Goal: Information Seeking & Learning: Find specific fact

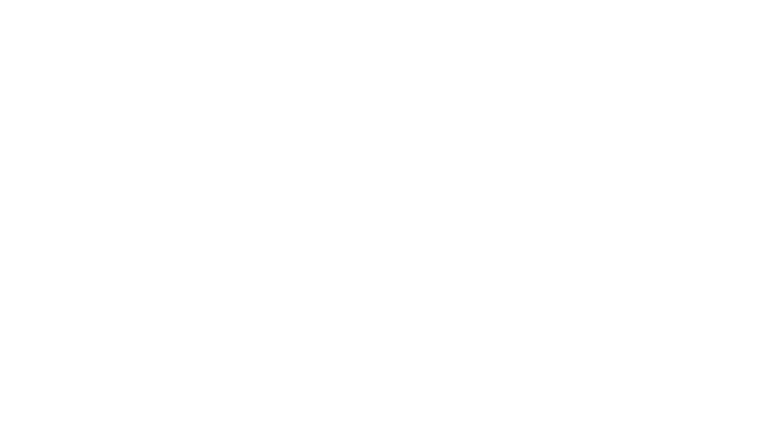
click at [0, 0] on input "text" at bounding box center [0, 0] width 0 height 0
type input "richard.mayor@madwire.com"
click at [0, 0] on input "Sign In" at bounding box center [0, 0] width 0 height 0
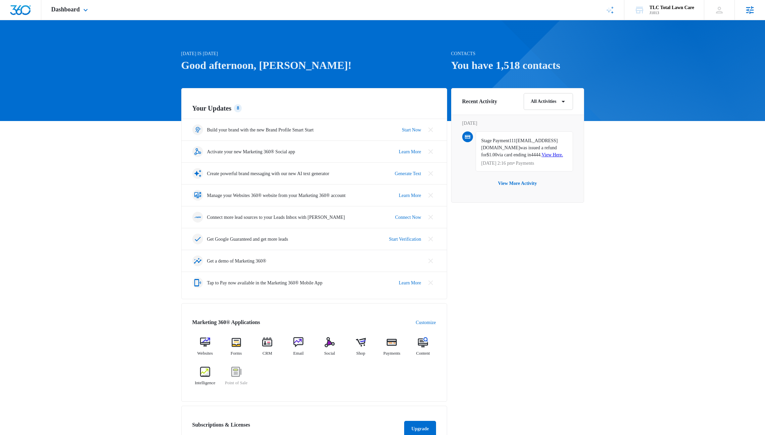
click at [745, 11] on icon at bounding box center [750, 10] width 10 height 10
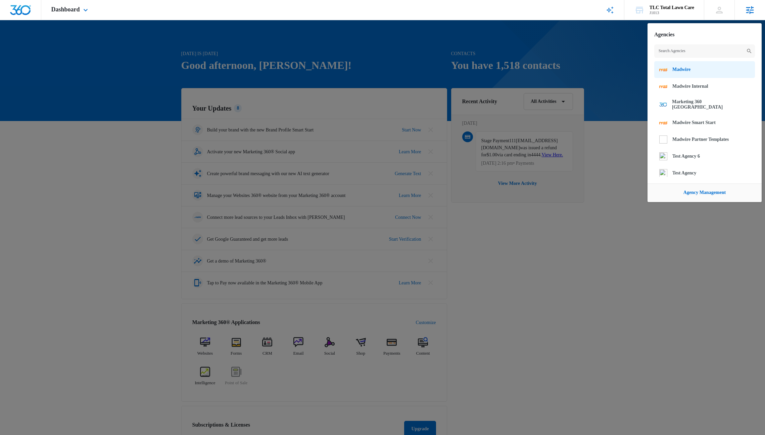
click at [683, 70] on span "Madwire" at bounding box center [682, 69] width 18 height 5
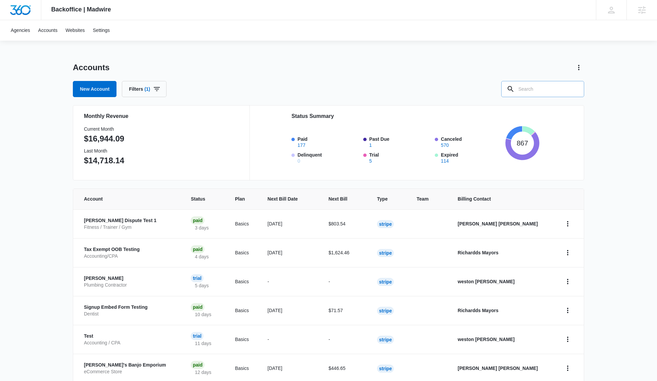
click at [522, 89] on input "text" at bounding box center [542, 89] width 83 height 16
type input "credit"
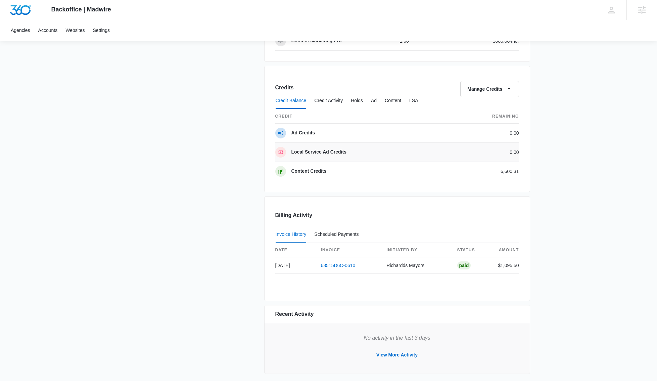
scroll to position [488, 0]
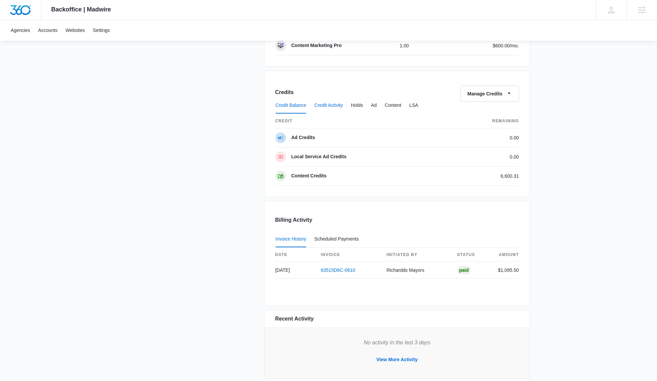
click at [329, 104] on button "Credit Activity" at bounding box center [328, 105] width 29 height 16
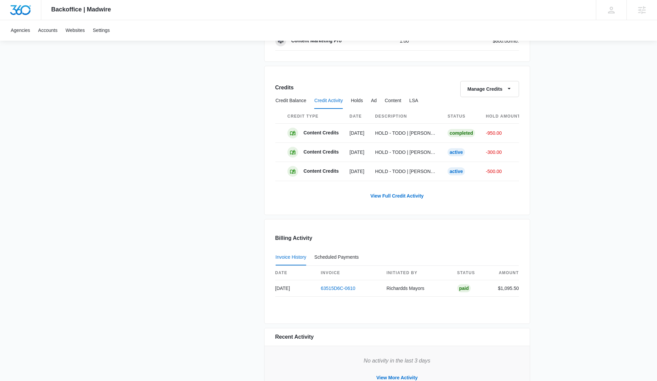
scroll to position [492, 0]
click at [359, 103] on button "Holds" at bounding box center [357, 102] width 12 height 16
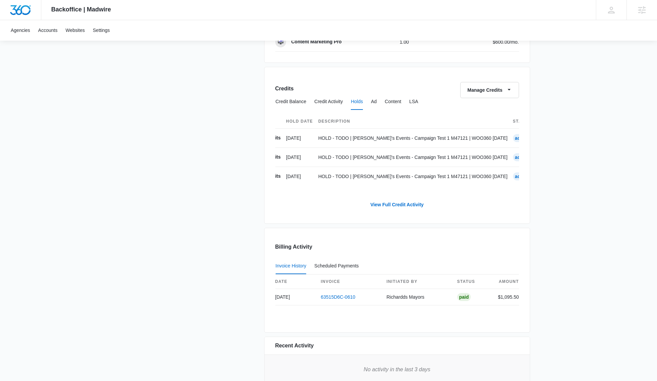
scroll to position [0, 0]
click at [377, 102] on button "Ad" at bounding box center [374, 102] width 6 height 16
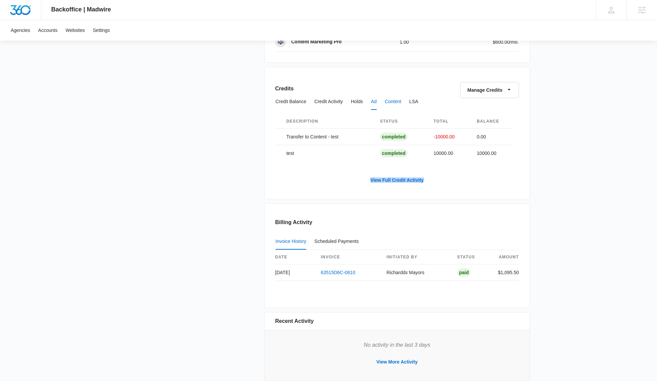
click at [399, 106] on button "Content" at bounding box center [393, 102] width 16 height 16
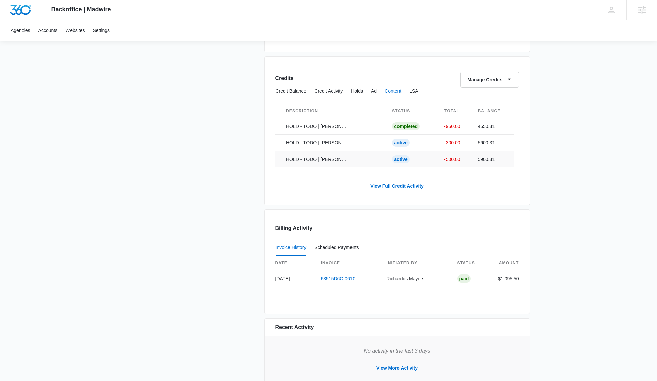
scroll to position [508, 0]
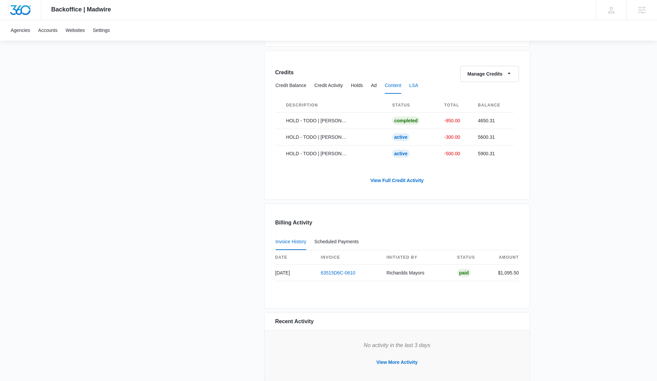
click at [418, 89] on button "LSA" at bounding box center [413, 86] width 9 height 16
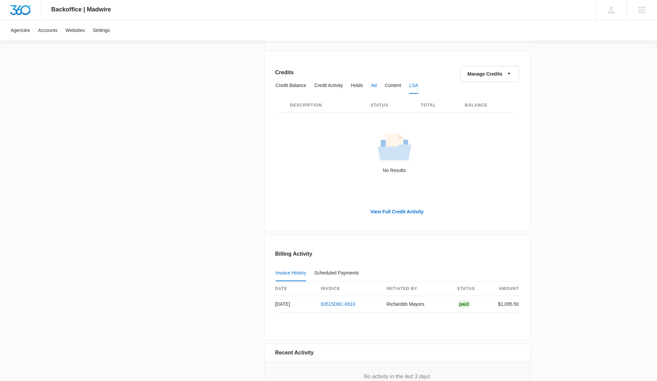
click at [377, 86] on button "Ad" at bounding box center [374, 86] width 6 height 16
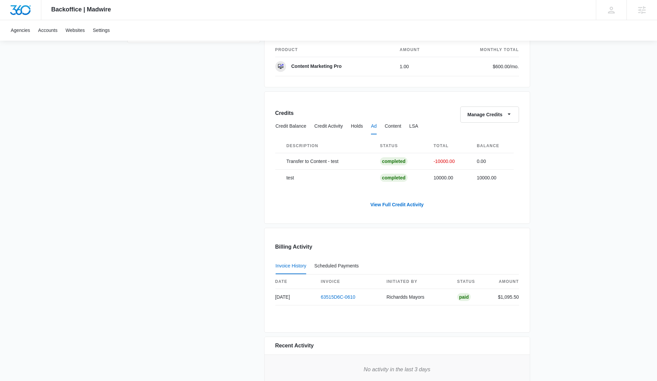
scroll to position [467, 0]
click at [358, 128] on button "Holds" at bounding box center [357, 127] width 12 height 16
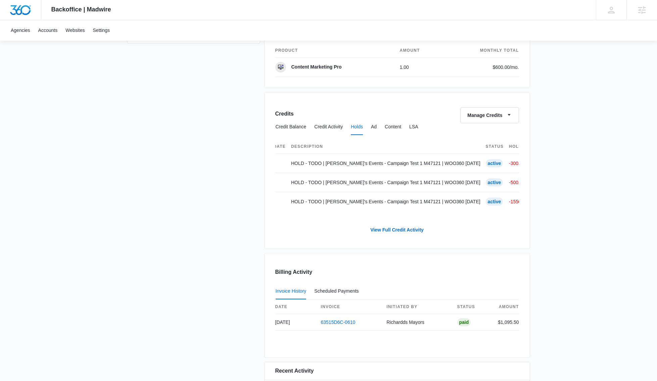
scroll to position [0, 96]
click at [317, 127] on button "Credit Activity" at bounding box center [328, 127] width 29 height 16
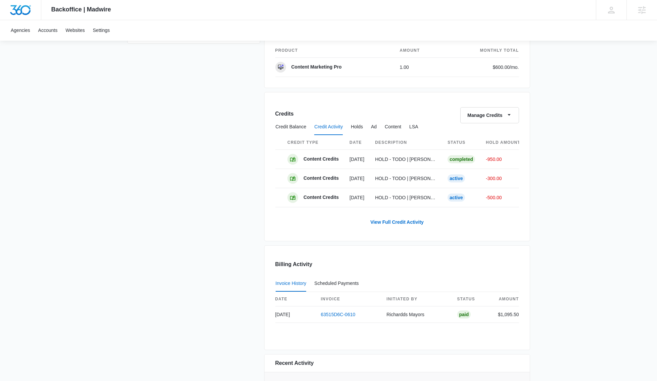
scroll to position [0, 51]
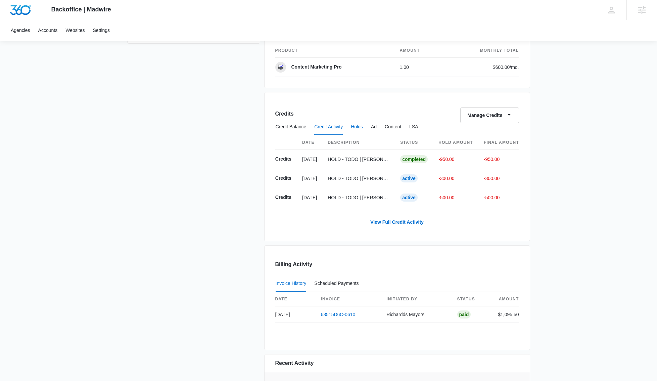
click at [359, 129] on button "Holds" at bounding box center [357, 127] width 12 height 16
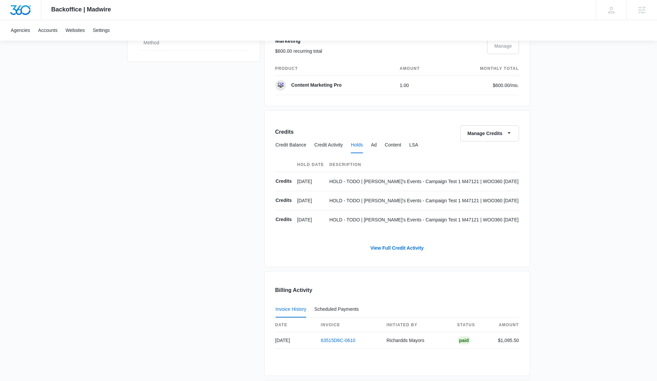
scroll to position [0, 0]
click at [293, 145] on button "Credit Balance" at bounding box center [291, 145] width 31 height 16
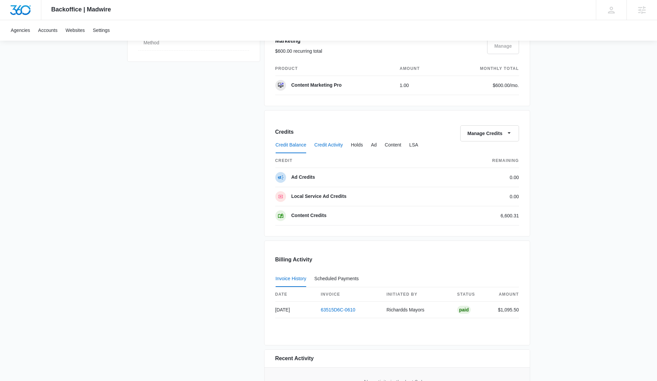
click at [325, 148] on button "Credit Activity" at bounding box center [328, 145] width 29 height 16
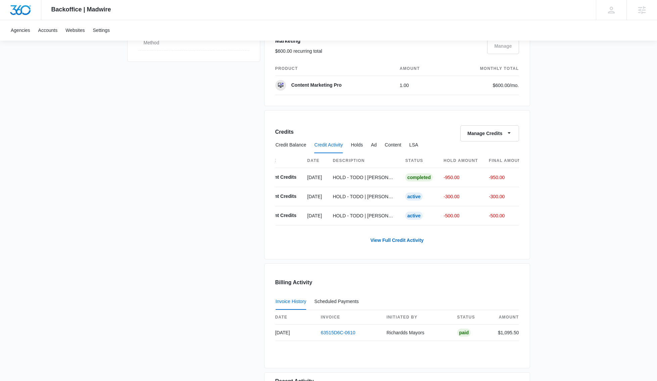
scroll to position [0, 51]
click at [355, 257] on div "Credits Manage Credits Credit Balance Credit Activity Holds Ad Content LSA Cred…" at bounding box center [397, 184] width 266 height 149
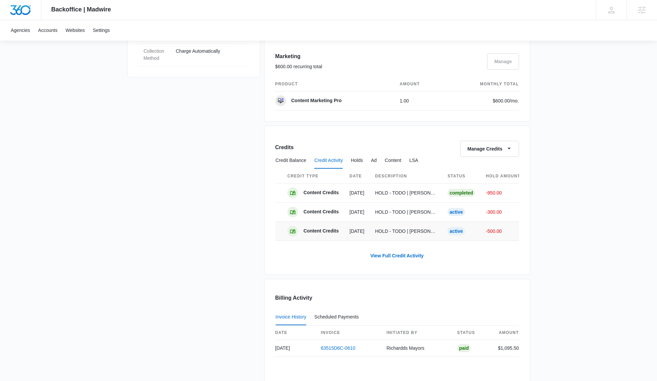
scroll to position [0, 3]
click at [363, 160] on button "Holds" at bounding box center [357, 160] width 12 height 16
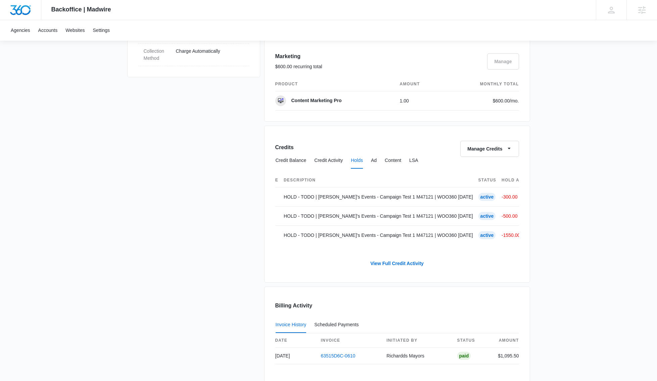
scroll to position [0, 96]
click at [329, 160] on button "Credit Activity" at bounding box center [328, 160] width 29 height 16
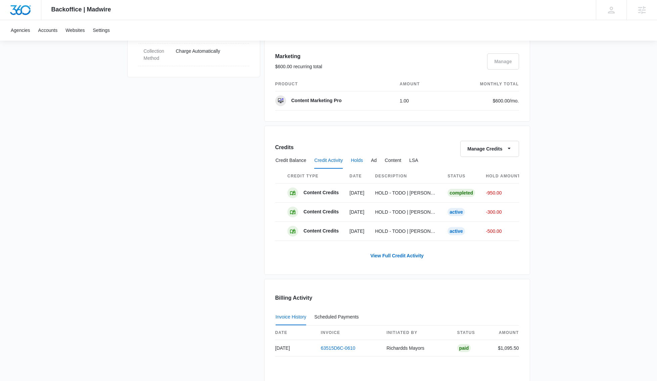
click at [360, 161] on button "Holds" at bounding box center [357, 160] width 12 height 16
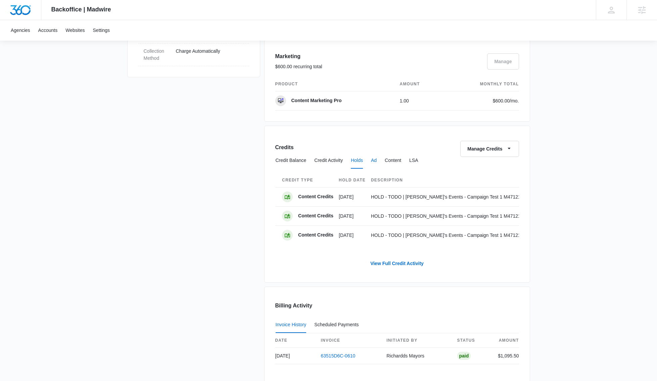
click at [377, 160] on button "Ad" at bounding box center [374, 160] width 6 height 16
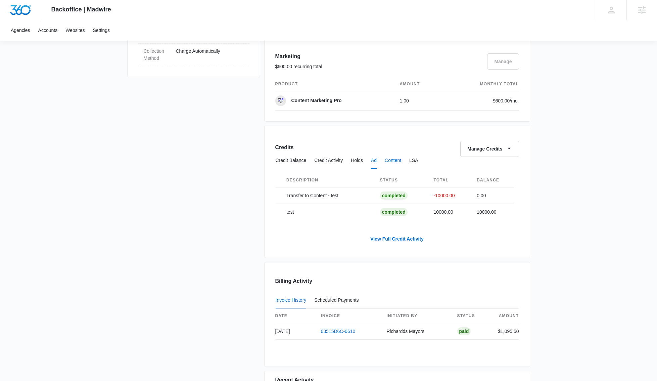
click at [401, 160] on button "Content" at bounding box center [393, 160] width 16 height 16
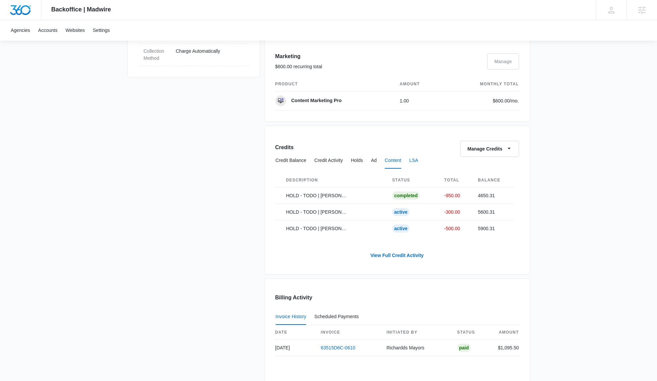
click at [418, 161] on button "LSA" at bounding box center [413, 160] width 9 height 16
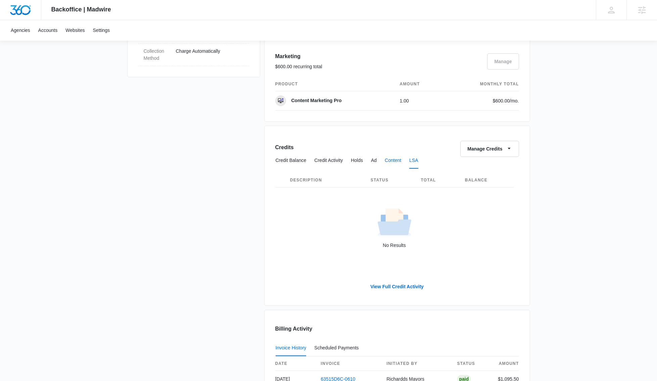
click at [401, 161] on button "Content" at bounding box center [393, 160] width 16 height 16
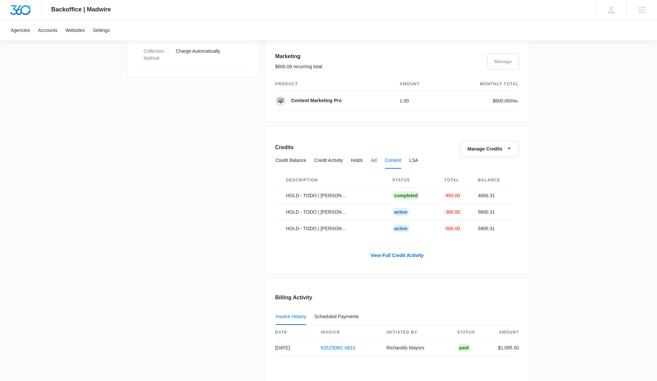
click at [377, 161] on button "Ad" at bounding box center [374, 160] width 6 height 16
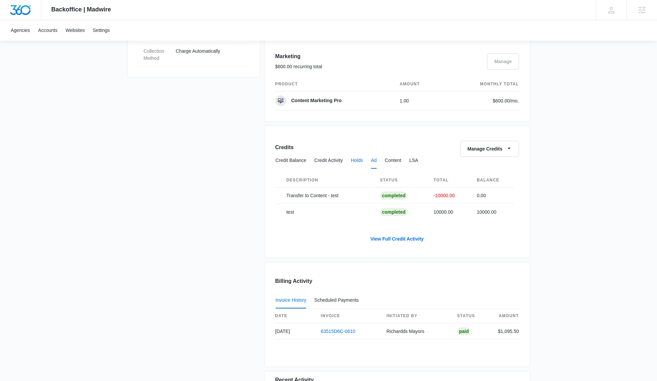
click at [361, 162] on button "Holds" at bounding box center [357, 160] width 12 height 16
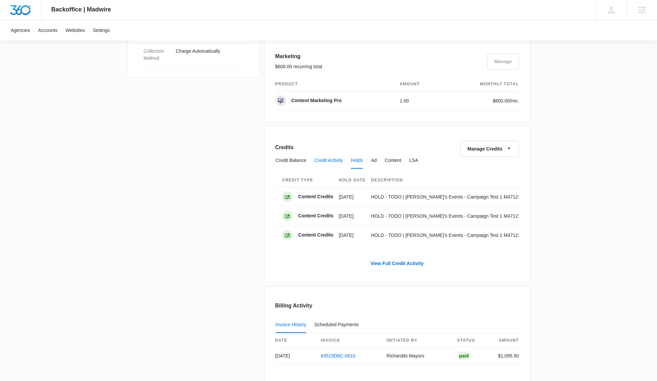
click at [330, 162] on button "Credit Activity" at bounding box center [328, 160] width 29 height 16
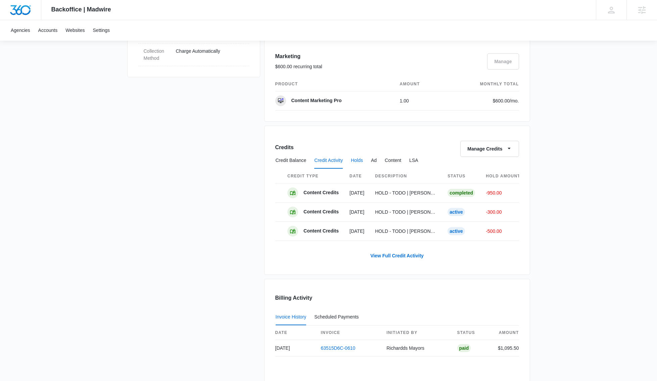
click at [358, 162] on button "Holds" at bounding box center [357, 160] width 12 height 16
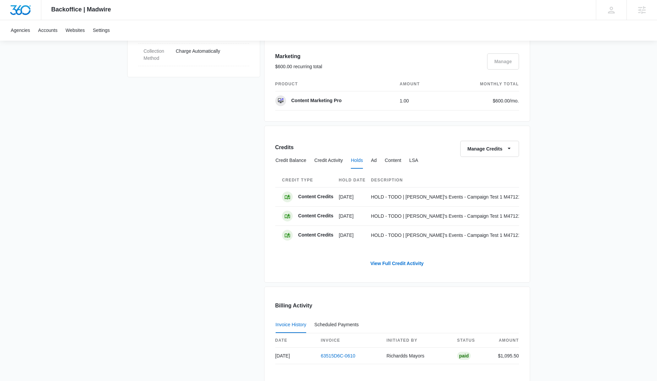
click at [388, 162] on div "Credit Balance Credit Activity Holds Ad Content LSA" at bounding box center [397, 160] width 244 height 17
click at [377, 162] on button "Ad" at bounding box center [374, 160] width 6 height 16
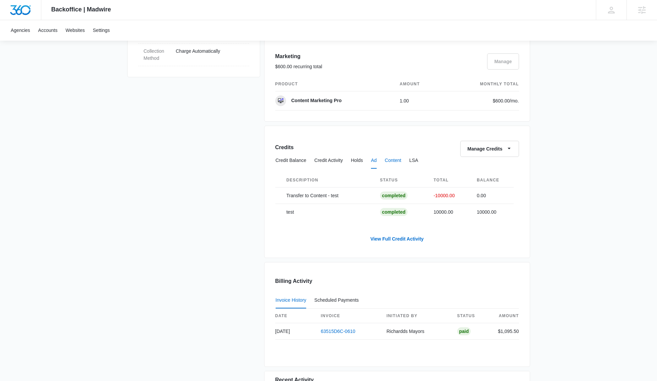
click at [394, 162] on button "Content" at bounding box center [393, 160] width 16 height 16
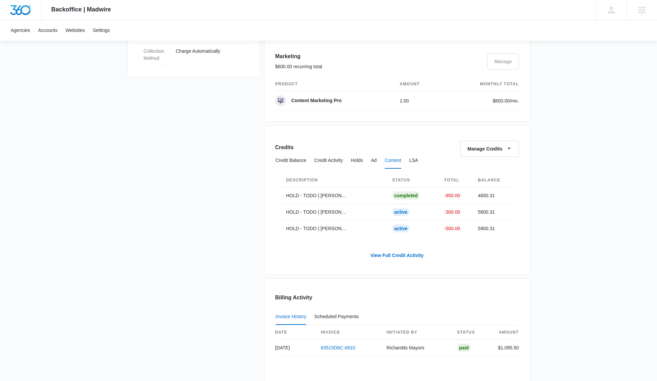
click at [426, 162] on div "Credit Balance Credit Activity Holds Ad Content LSA" at bounding box center [397, 160] width 244 height 17
click at [418, 162] on button "LSA" at bounding box center [413, 160] width 9 height 16
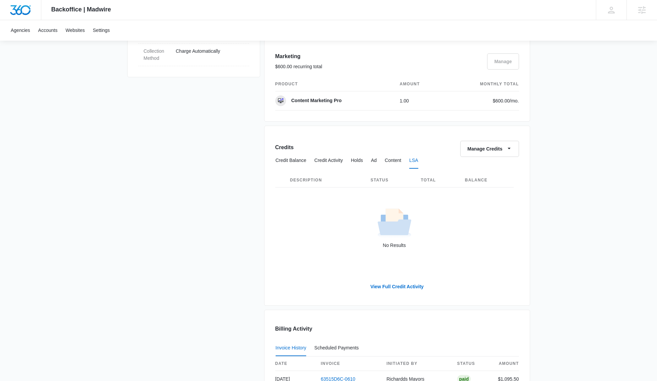
click at [409, 162] on div "Credit Balance Credit Activity Holds Ad Content LSA" at bounding box center [397, 160] width 244 height 17
click at [401, 162] on button "Content" at bounding box center [393, 160] width 16 height 16
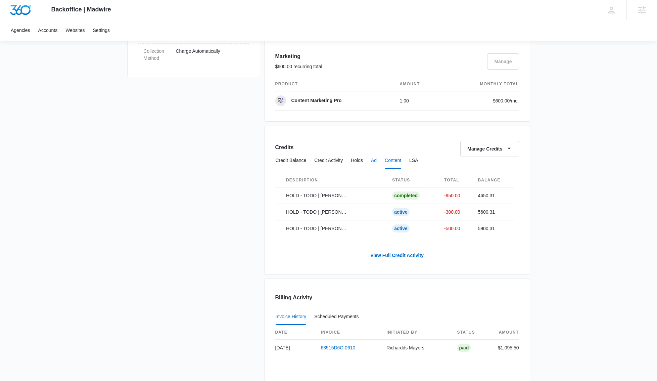
click at [377, 162] on button "Ad" at bounding box center [374, 160] width 6 height 16
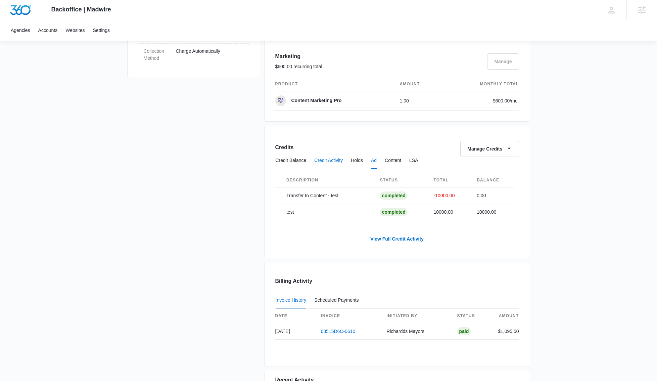
click at [337, 159] on button "Credit Activity" at bounding box center [328, 160] width 29 height 16
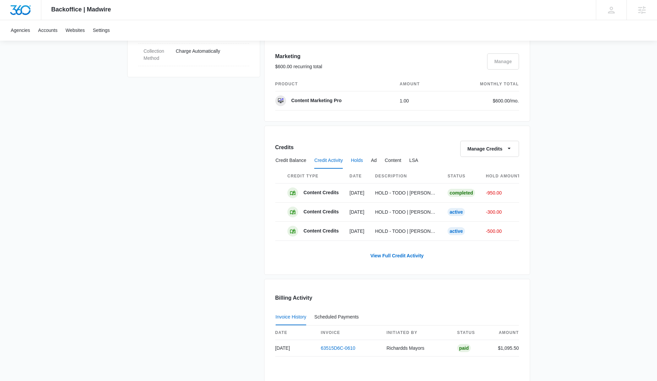
click at [361, 159] on button "Holds" at bounding box center [357, 160] width 12 height 16
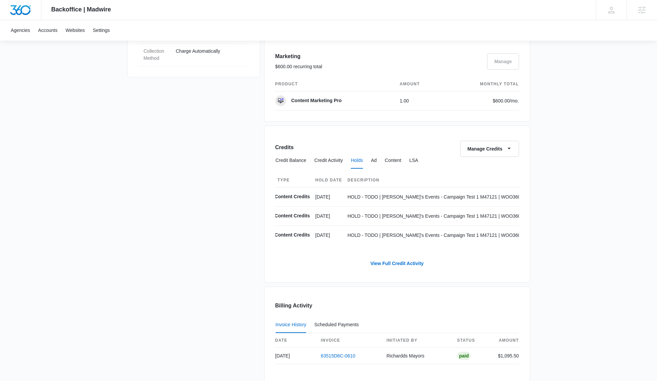
scroll to position [0, 34]
click at [343, 162] on button "Credit Activity" at bounding box center [328, 160] width 29 height 16
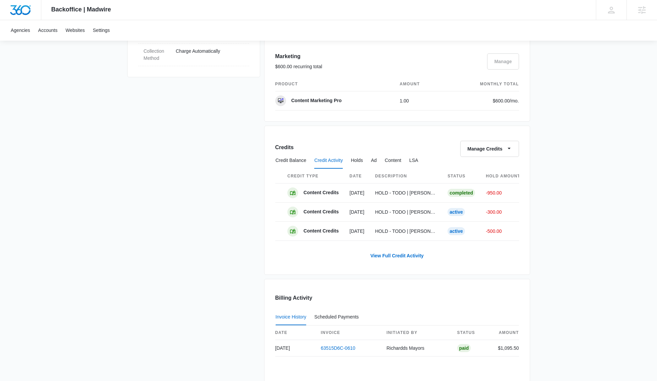
scroll to position [0, 51]
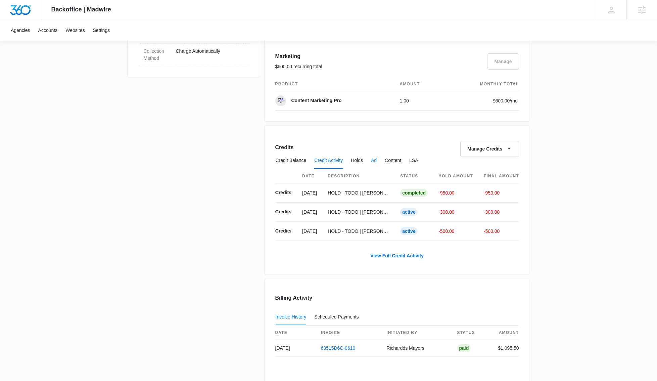
click at [377, 161] on button "Ad" at bounding box center [374, 160] width 6 height 16
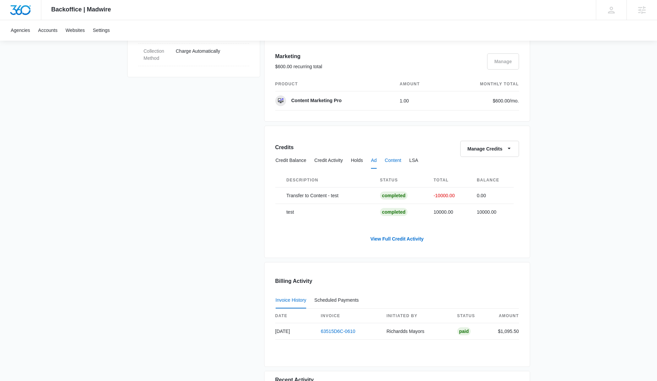
click at [395, 159] on button "Content" at bounding box center [393, 160] width 16 height 16
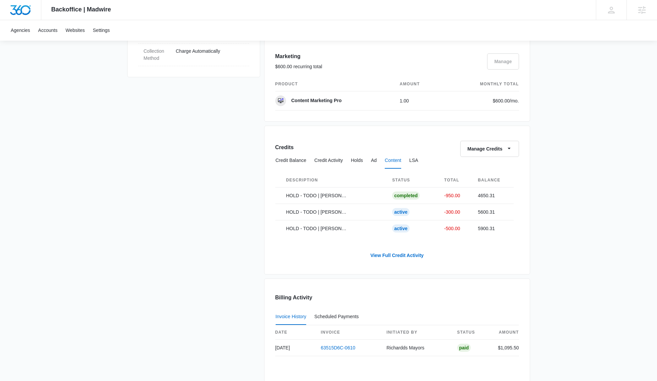
click at [409, 159] on div "Credit Balance Credit Activity Holds Ad Content LSA" at bounding box center [397, 160] width 244 height 17
click at [417, 162] on button "LSA" at bounding box center [413, 160] width 9 height 16
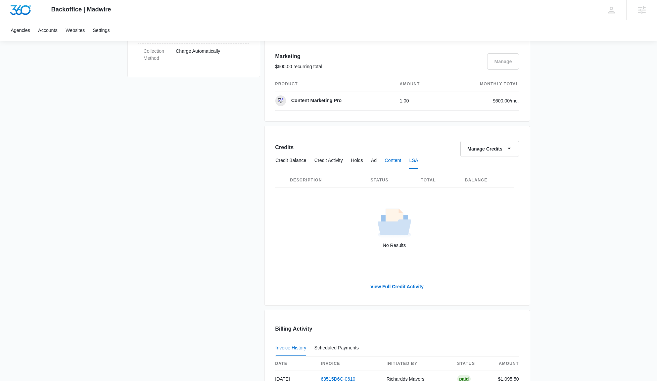
click at [401, 161] on button "Content" at bounding box center [393, 160] width 16 height 16
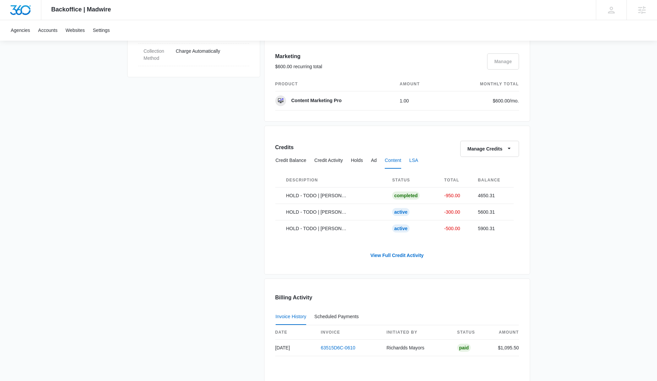
click at [418, 160] on button "LSA" at bounding box center [413, 160] width 9 height 16
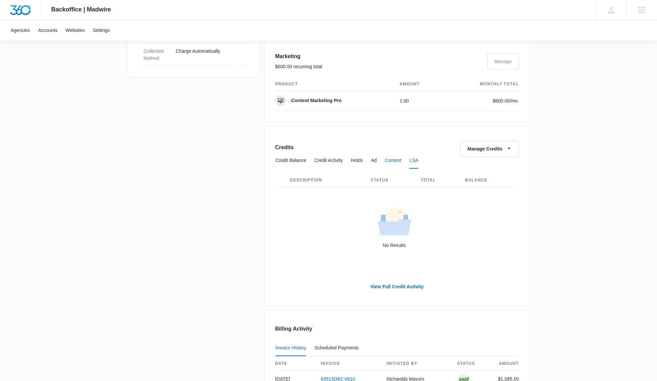
click at [401, 160] on button "Content" at bounding box center [393, 160] width 16 height 16
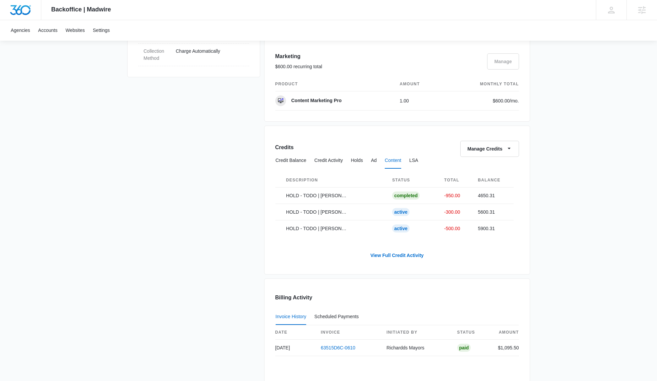
click at [369, 160] on div "Credit Balance Credit Activity Holds Ad Content LSA" at bounding box center [397, 160] width 244 height 17
click at [426, 160] on div "Credit Balance Credit Activity Holds Ad Content LSA" at bounding box center [397, 160] width 244 height 17
click at [418, 160] on button "LSA" at bounding box center [413, 160] width 9 height 16
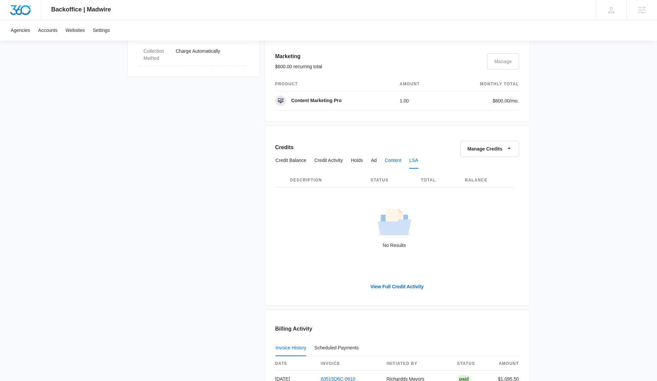
click at [396, 159] on button "Content" at bounding box center [393, 160] width 16 height 16
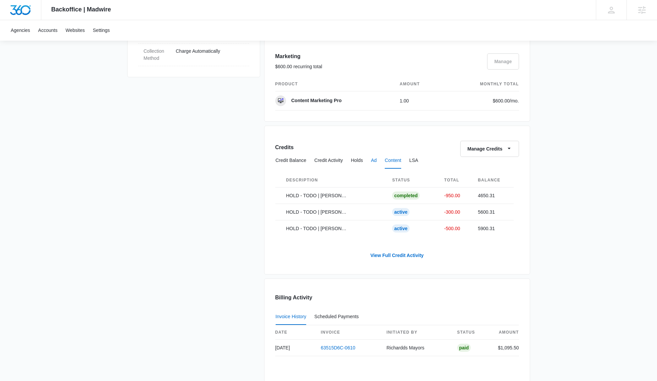
click at [377, 159] on button "Ad" at bounding box center [374, 160] width 6 height 16
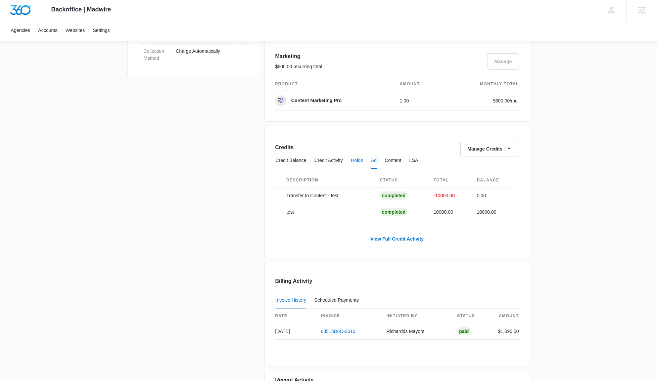
click at [361, 160] on button "Holds" at bounding box center [357, 160] width 12 height 16
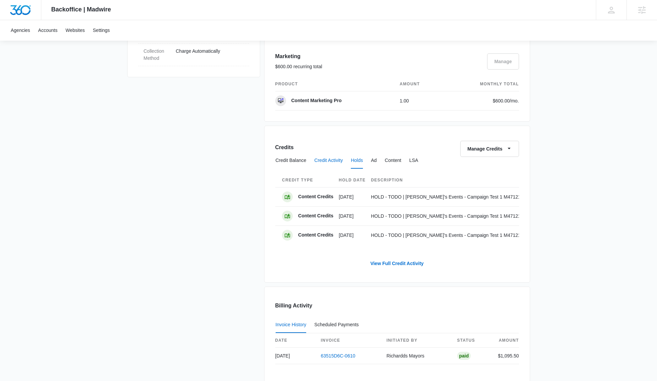
click at [339, 161] on button "Credit Activity" at bounding box center [328, 160] width 29 height 16
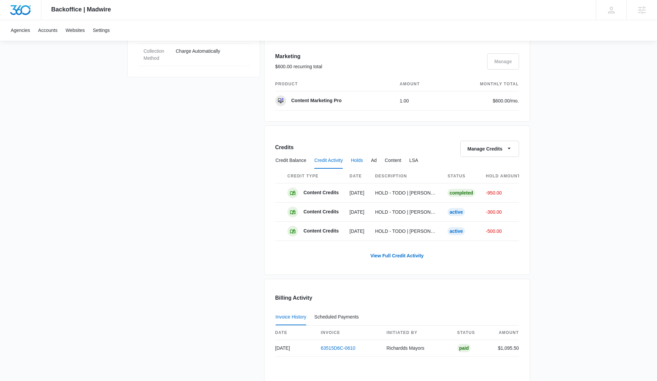
click at [359, 162] on button "Holds" at bounding box center [357, 160] width 12 height 16
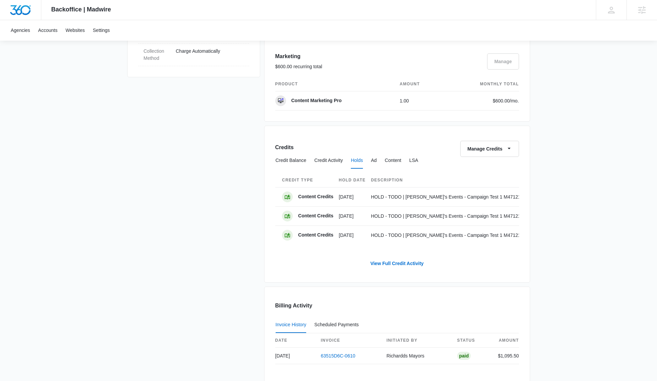
click at [384, 161] on div "Credit Balance Credit Activity Holds Ad Content LSA" at bounding box center [397, 160] width 244 height 17
click at [293, 159] on button "Credit Balance" at bounding box center [291, 160] width 31 height 16
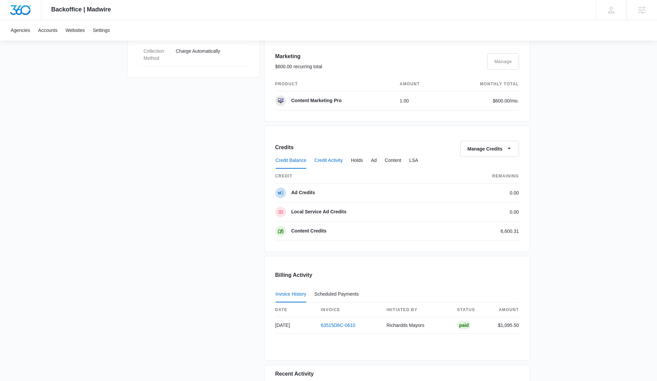
click at [320, 161] on button "Credit Activity" at bounding box center [328, 160] width 29 height 16
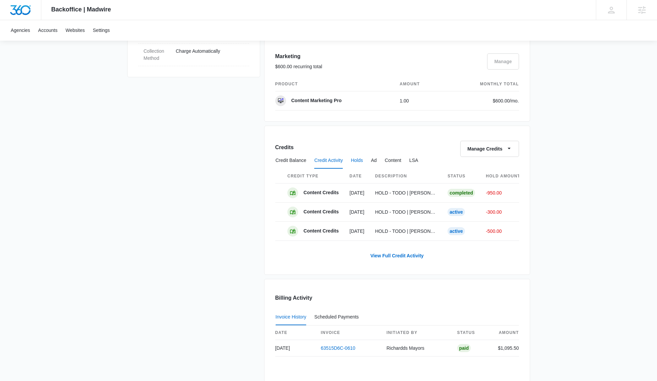
click at [363, 161] on button "Holds" at bounding box center [357, 160] width 12 height 16
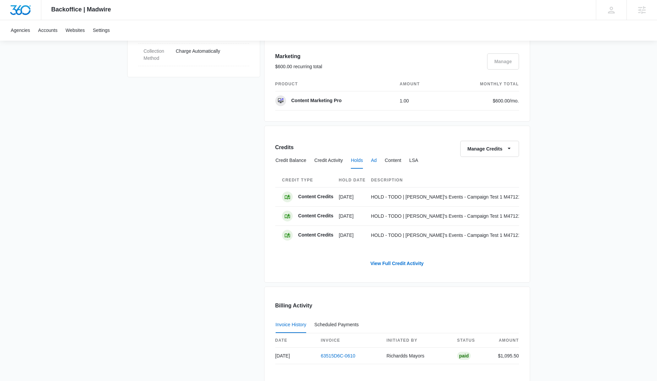
click at [377, 159] on button "Ad" at bounding box center [374, 160] width 6 height 16
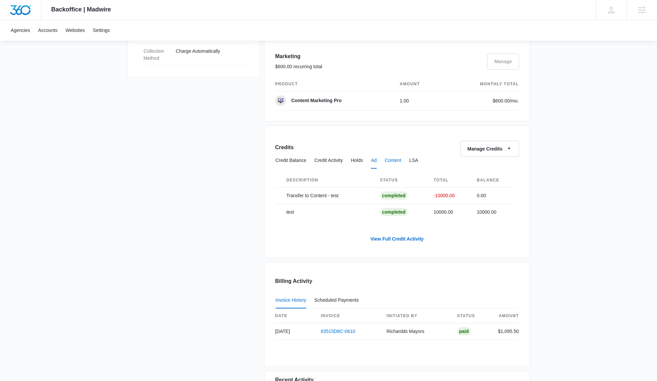
click at [398, 160] on button "Content" at bounding box center [393, 160] width 16 height 16
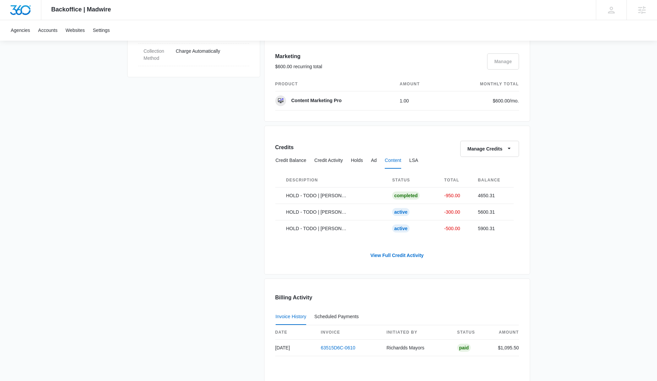
click at [426, 161] on div "Credit Balance Credit Activity Holds Ad Content LSA" at bounding box center [397, 160] width 244 height 17
click at [418, 161] on button "LSA" at bounding box center [413, 160] width 9 height 16
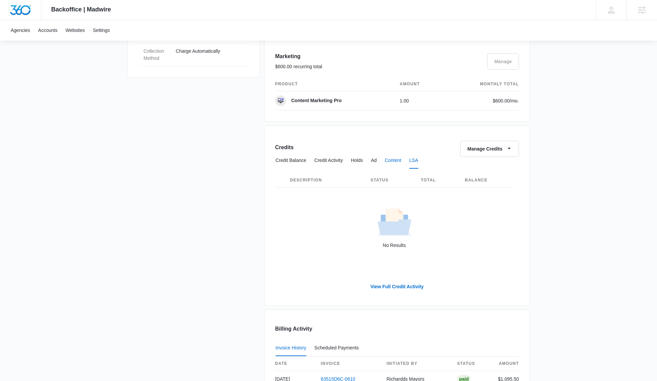
click at [397, 161] on button "Content" at bounding box center [393, 160] width 16 height 16
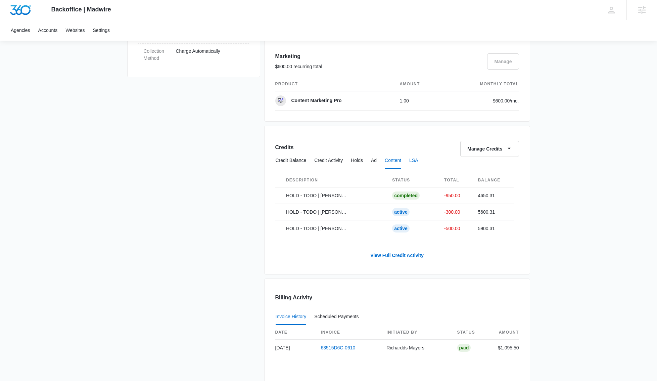
click at [417, 164] on button "LSA" at bounding box center [413, 160] width 9 height 16
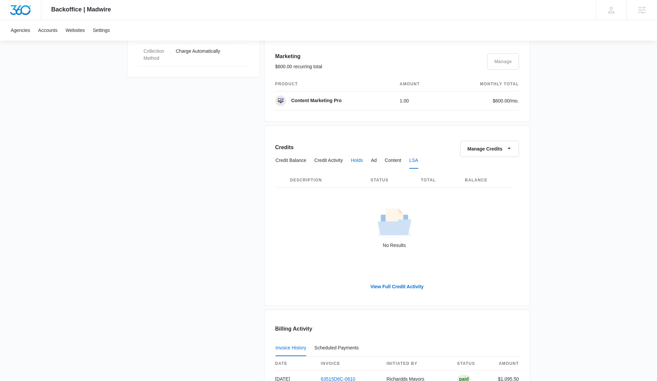
click at [362, 160] on button "Holds" at bounding box center [357, 160] width 12 height 16
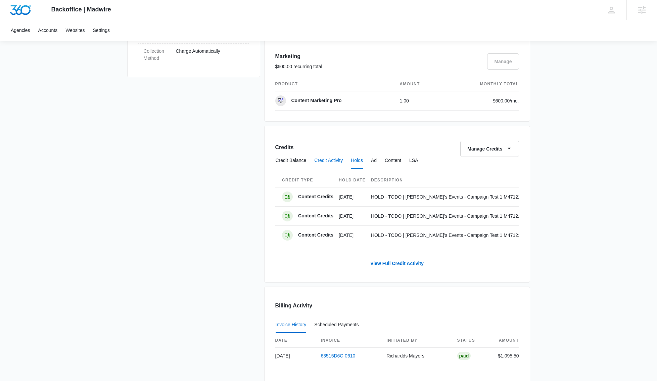
click at [332, 162] on button "Credit Activity" at bounding box center [328, 160] width 29 height 16
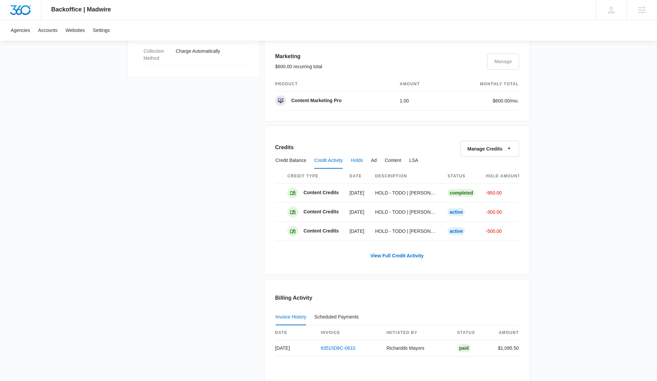
click at [361, 163] on button "Holds" at bounding box center [357, 160] width 12 height 16
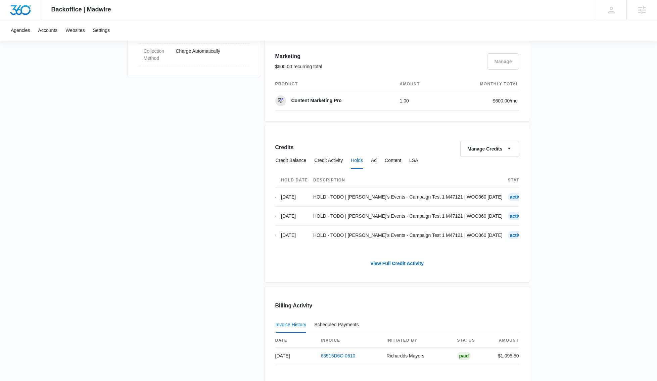
scroll to position [0, 39]
drag, startPoint x: 456, startPoint y: 249, endPoint x: 374, endPoint y: 242, distance: 82.6
click at [374, 242] on div "Credit Type Hold Date Description Status Hold Amount Content Credits Sep 25 HOL…" at bounding box center [397, 209] width 244 height 80
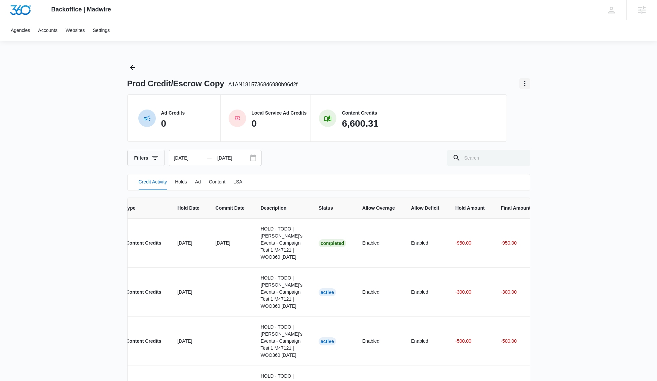
click at [521, 85] on icon "Actions" at bounding box center [525, 84] width 8 height 8
click at [541, 102] on div "Export Data" at bounding box center [540, 102] width 25 height 5
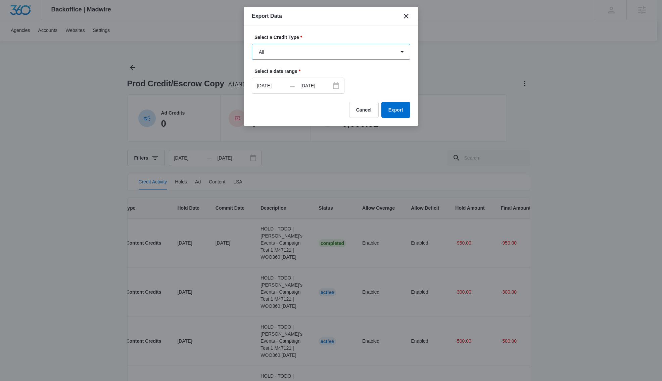
click at [289, 54] on select "All Ad Credits Content Credits creativeCredits Local Service Ad Credits" at bounding box center [331, 52] width 159 height 16
select select "4"
click at [252, 44] on select "All Ad Credits Content Credits creativeCredits Local Service Ad Credits" at bounding box center [331, 52] width 159 height 16
click at [329, 55] on select "All Ad Credits Content Credits creativeCredits Local Service Ad Credits" at bounding box center [331, 52] width 159 height 16
click at [252, 44] on select "All Ad Credits Content Credits creativeCredits Local Service Ad Credits" at bounding box center [331, 52] width 159 height 16
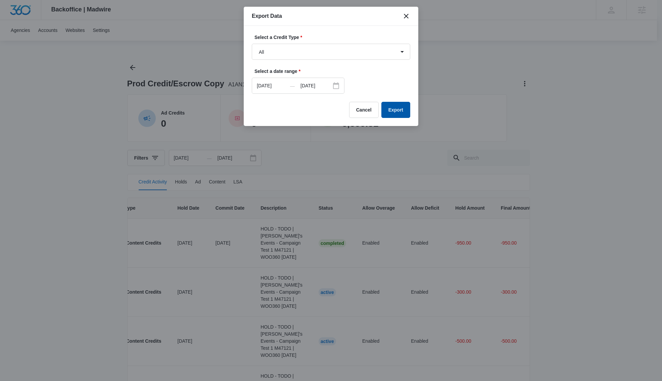
click at [401, 113] on button "Export" at bounding box center [396, 110] width 29 height 16
click at [359, 47] on select "All Ad Credits Content Credits creativeCredits Local Service Ad Credits" at bounding box center [331, 52] width 159 height 16
click at [252, 44] on select "All Ad Credits Content Credits creativeCredits Local Service Ad Credits" at bounding box center [331, 52] width 159 height 16
click at [399, 111] on button "Export" at bounding box center [396, 110] width 29 height 16
click at [360, 53] on select "All Ad Credits Content Credits creativeCredits Local Service Ad Credits" at bounding box center [331, 52] width 159 height 16
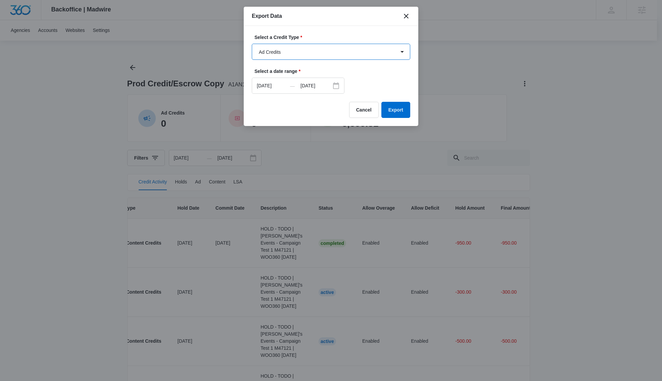
click at [308, 55] on select "All Ad Credits Content Credits creativeCredits Local Service Ad Credits" at bounding box center [331, 52] width 159 height 16
click at [252, 44] on select "All Ad Credits Content Credits creativeCredits Local Service Ad Credits" at bounding box center [331, 52] width 159 height 16
click at [405, 107] on button "Export" at bounding box center [396, 110] width 29 height 16
click at [379, 51] on select "All Ad Credits Content Credits creativeCredits Local Service Ad Credits" at bounding box center [331, 52] width 159 height 16
click at [252, 44] on select "All Ad Credits Content Credits creativeCredits Local Service Ad Credits" at bounding box center [331, 52] width 159 height 16
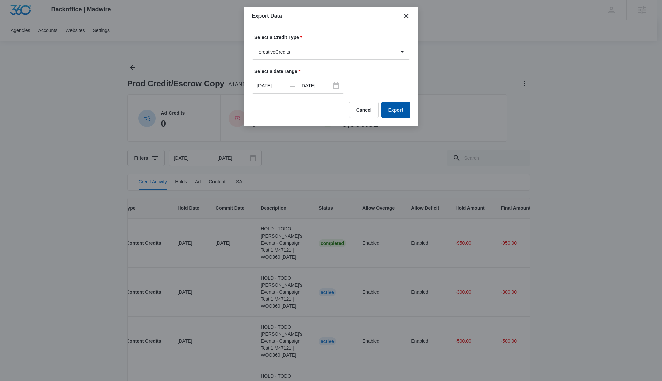
click at [396, 111] on button "Export" at bounding box center [396, 110] width 29 height 16
click at [308, 58] on select "All Ad Credits Content Credits creativeCredits Local Service Ad Credits" at bounding box center [331, 52] width 159 height 16
select select "5"
click at [252, 44] on select "All Ad Credits Content Credits creativeCredits Local Service Ad Credits" at bounding box center [331, 52] width 159 height 16
click at [394, 107] on button "Export" at bounding box center [396, 110] width 29 height 16
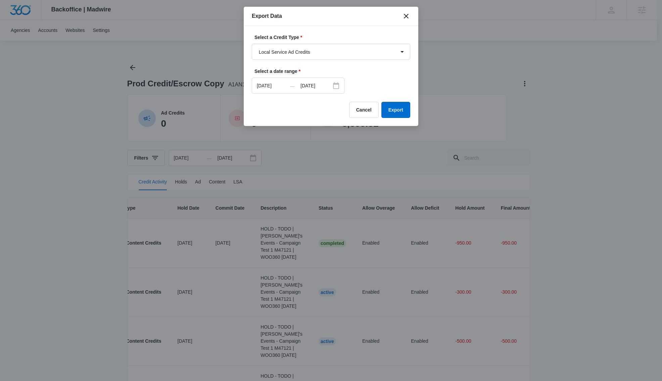
click at [327, 169] on div at bounding box center [331, 190] width 662 height 381
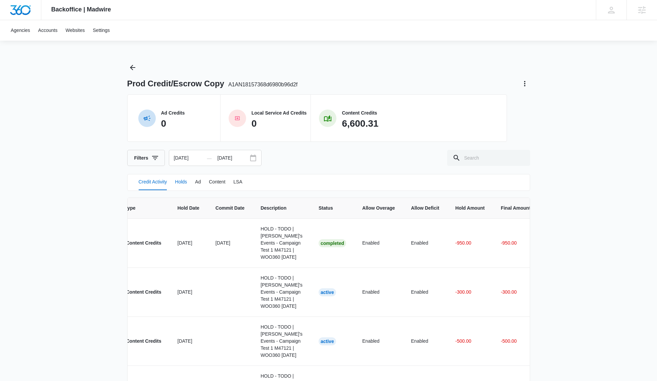
click at [187, 184] on button "Holds" at bounding box center [181, 182] width 12 height 16
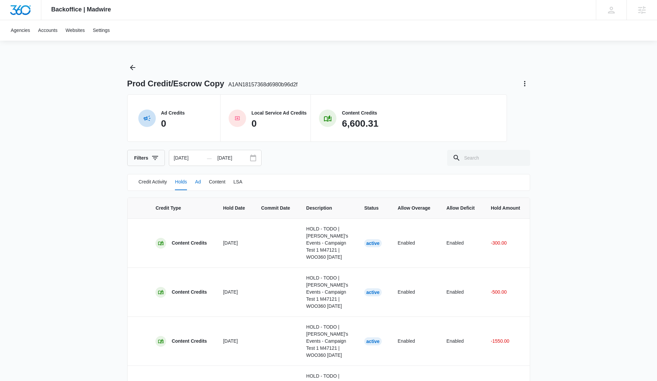
click at [200, 181] on button "Ad" at bounding box center [198, 182] width 6 height 16
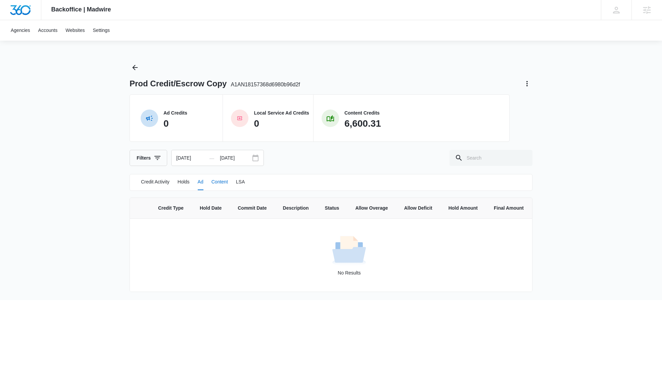
click at [228, 181] on button "Content" at bounding box center [220, 182] width 16 height 16
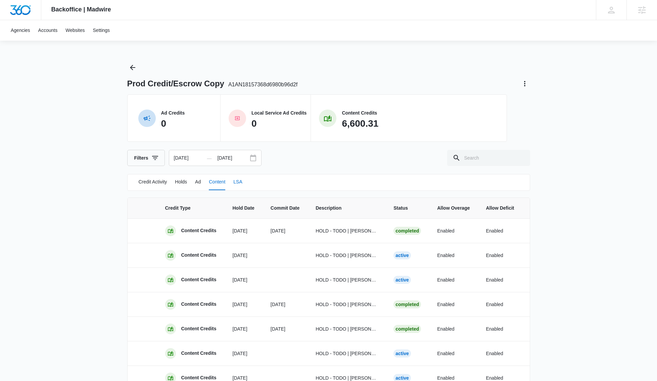
click at [242, 180] on button "LSA" at bounding box center [237, 182] width 9 height 16
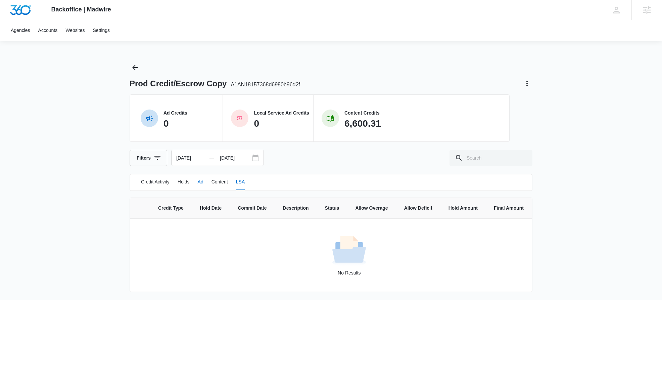
click at [204, 180] on button "Ad" at bounding box center [201, 182] width 6 height 16
click at [228, 180] on button "Content" at bounding box center [220, 182] width 16 height 16
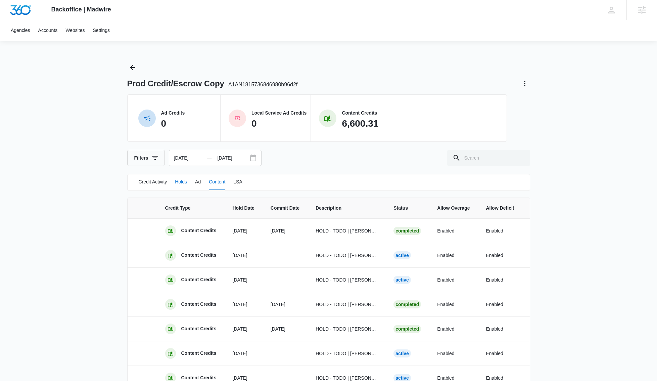
click at [184, 180] on button "Holds" at bounding box center [181, 182] width 12 height 16
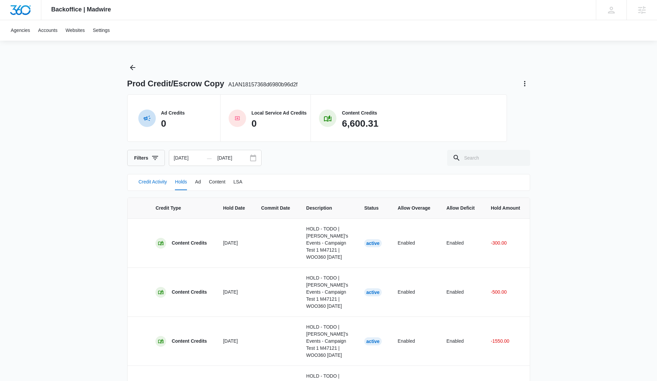
click at [167, 184] on button "Credit Activity" at bounding box center [153, 182] width 29 height 16
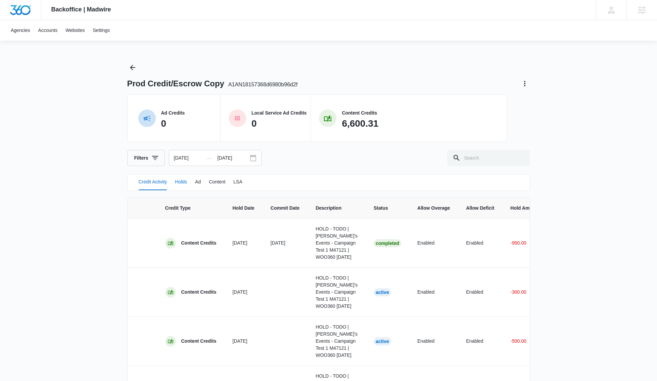
click at [180, 182] on button "Holds" at bounding box center [181, 182] width 12 height 16
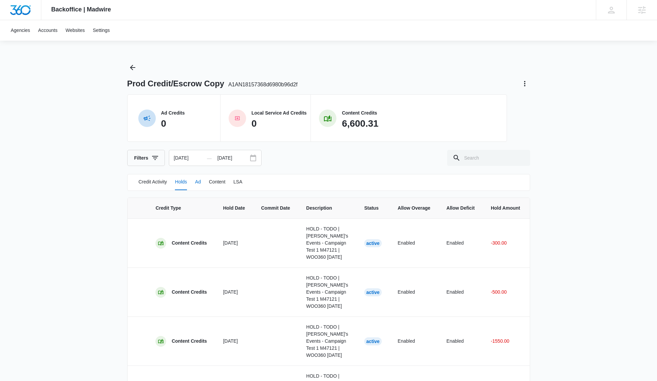
click at [201, 184] on button "Ad" at bounding box center [198, 182] width 6 height 16
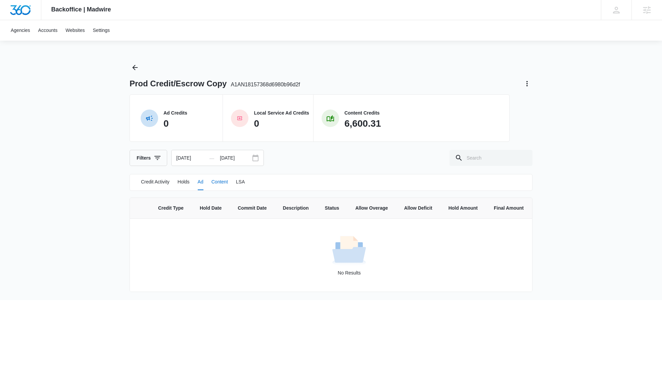
click at [218, 183] on button "Content" at bounding box center [220, 182] width 16 height 16
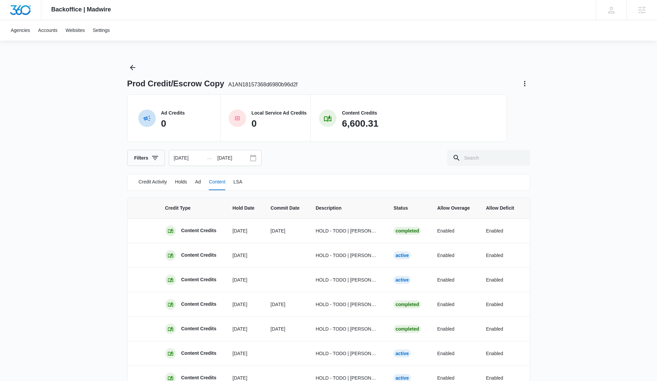
click at [254, 183] on div "Credit Activity Holds Ad Content LSA" at bounding box center [328, 182] width 381 height 17
click at [242, 182] on button "LSA" at bounding box center [237, 182] width 9 height 16
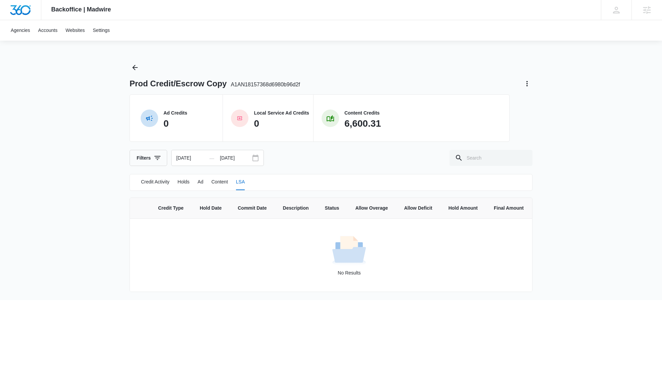
click at [194, 182] on div "Credit Activity Holds Ad Content LSA" at bounding box center [331, 182] width 381 height 17
click at [187, 181] on button "Holds" at bounding box center [184, 182] width 12 height 16
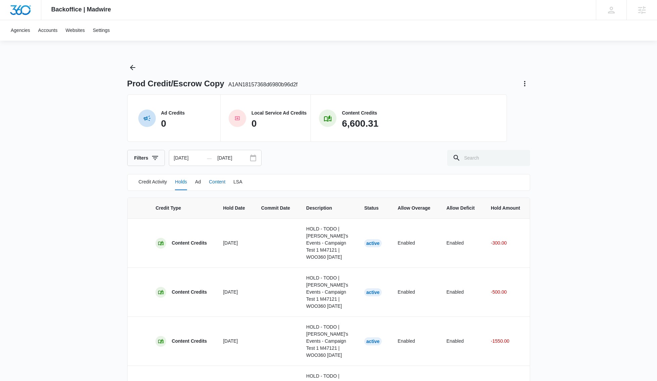
click at [220, 183] on button "Content" at bounding box center [217, 182] width 16 height 16
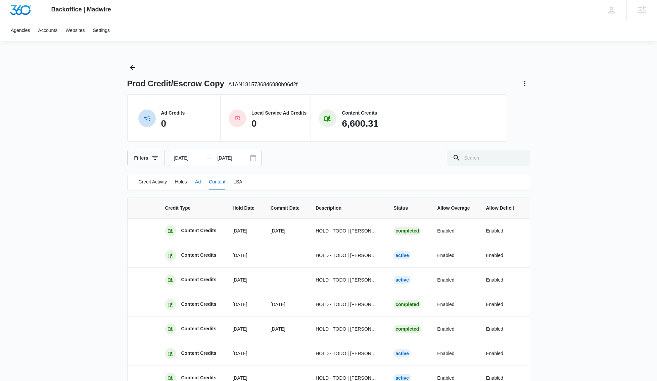
click at [201, 182] on button "Ad" at bounding box center [198, 182] width 6 height 16
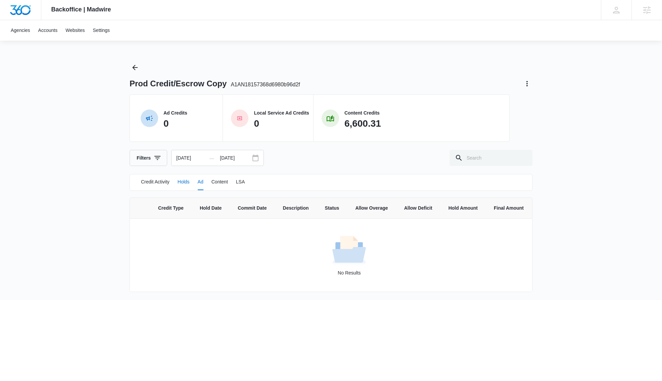
click at [185, 183] on button "Holds" at bounding box center [184, 182] width 12 height 16
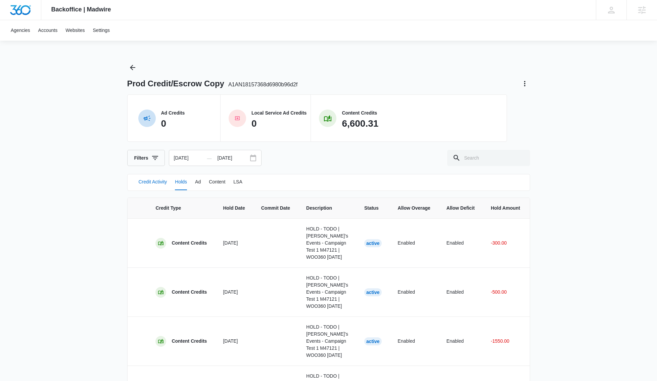
click at [151, 183] on button "Credit Activity" at bounding box center [153, 182] width 29 height 16
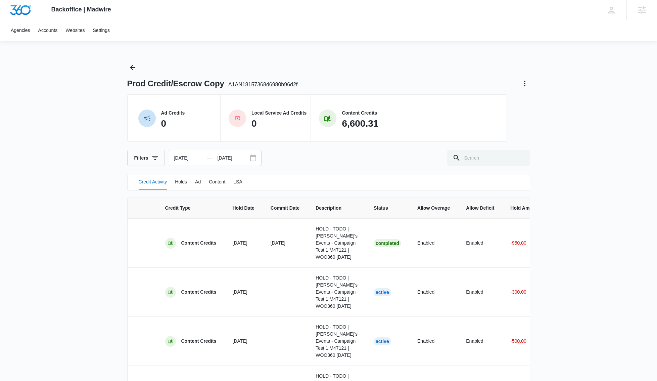
click at [172, 182] on div "Credit Activity Holds Ad Content LSA" at bounding box center [328, 182] width 381 height 17
click at [179, 181] on button "Holds" at bounding box center [181, 182] width 12 height 16
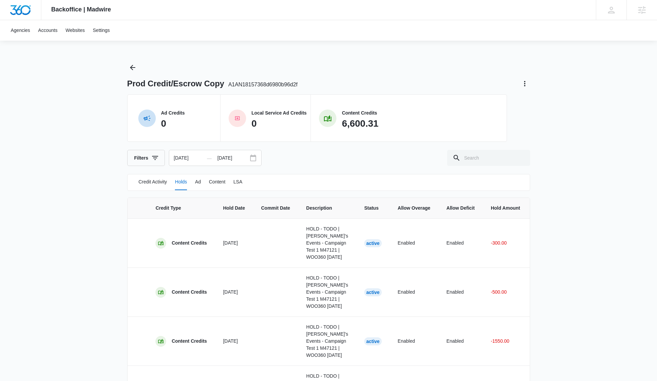
click at [206, 184] on div "Credit Activity Holds Ad Content LSA" at bounding box center [328, 182] width 381 height 17
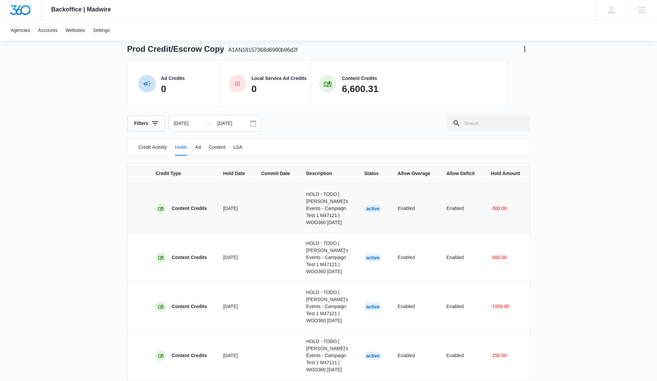
scroll to position [46, 0]
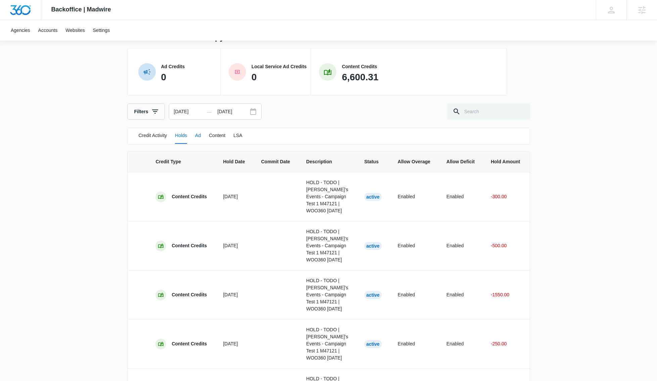
click at [201, 137] on button "Ad" at bounding box center [198, 136] width 6 height 16
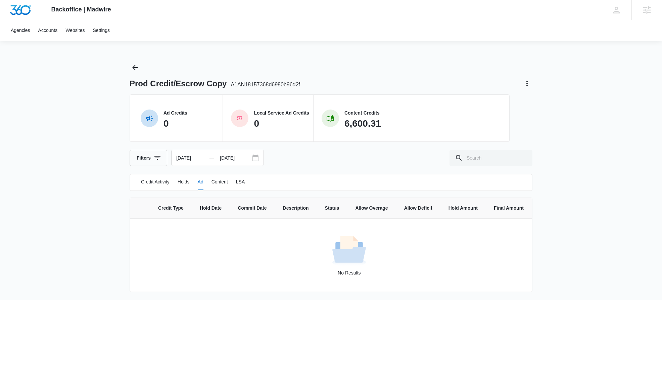
click at [212, 137] on div "Ad Credits 0 Local Service Ad Credits 0 Content Credits 6,600.31" at bounding box center [320, 117] width 380 height 47
click at [221, 185] on button "Content" at bounding box center [220, 182] width 16 height 16
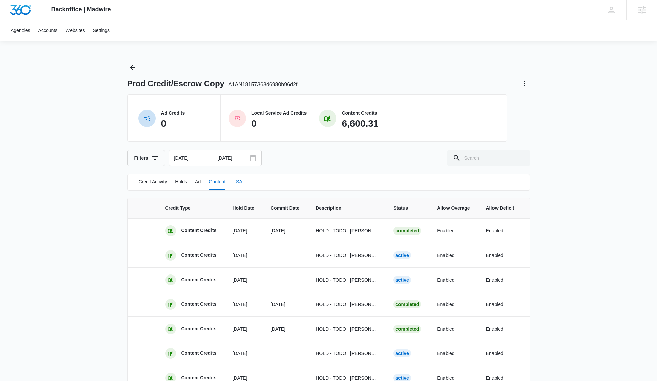
click at [242, 184] on button "LSA" at bounding box center [237, 182] width 9 height 16
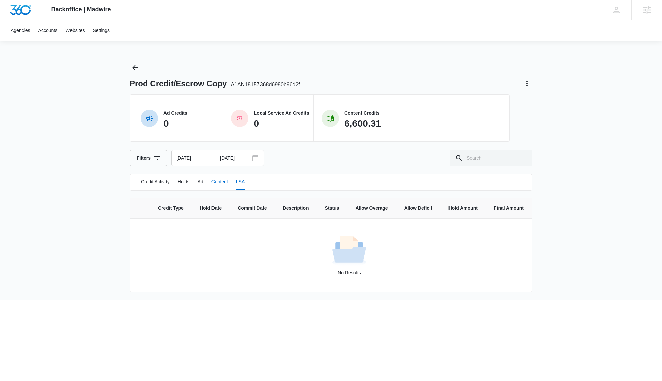
click at [224, 184] on button "Content" at bounding box center [220, 182] width 16 height 16
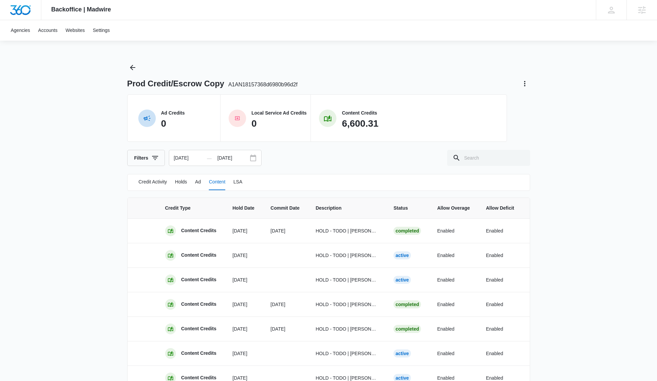
click at [207, 183] on div "Credit Activity Holds Ad Content LSA" at bounding box center [328, 182] width 381 height 17
click at [201, 183] on button "Ad" at bounding box center [198, 182] width 6 height 16
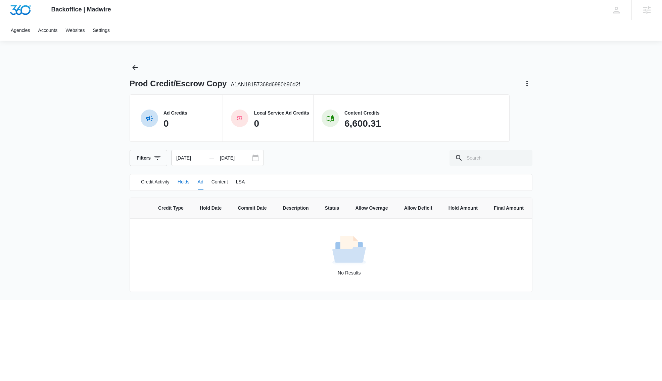
click at [185, 183] on button "Holds" at bounding box center [184, 182] width 12 height 16
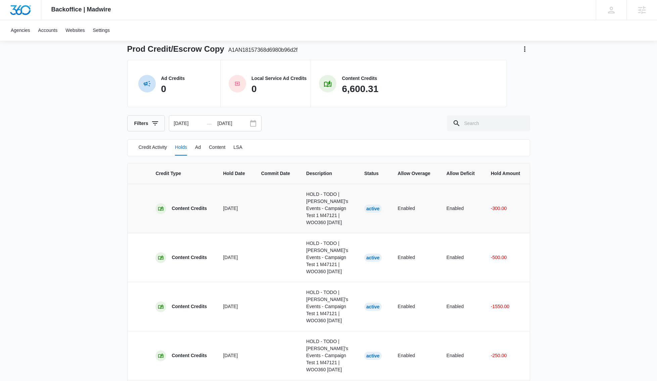
scroll to position [33, 0]
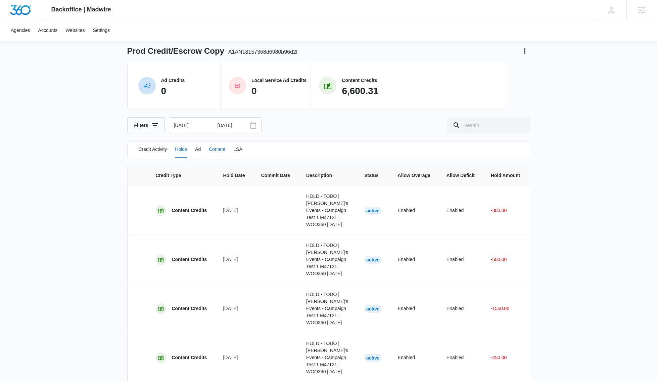
click at [224, 151] on button "Content" at bounding box center [217, 149] width 16 height 16
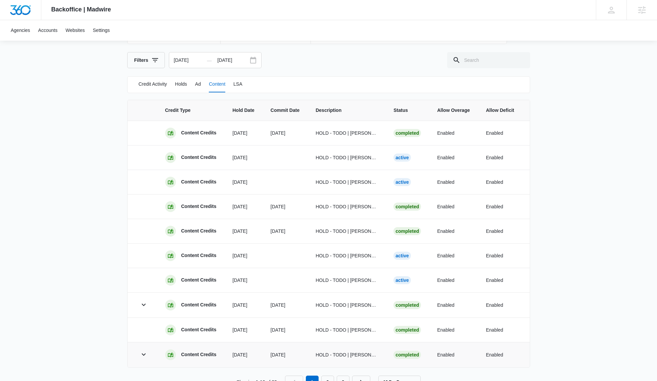
scroll to position [123, 0]
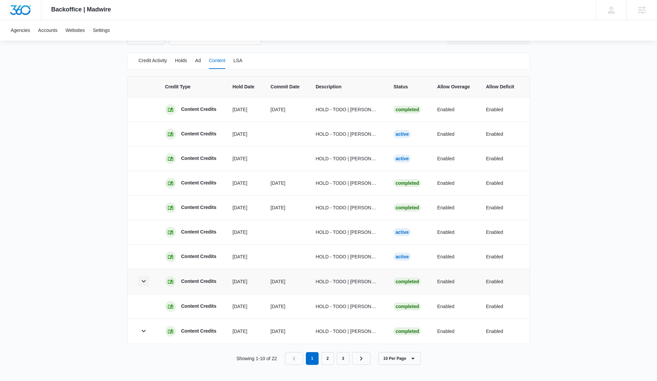
click at [142, 280] on icon "button" at bounding box center [144, 281] width 4 height 2
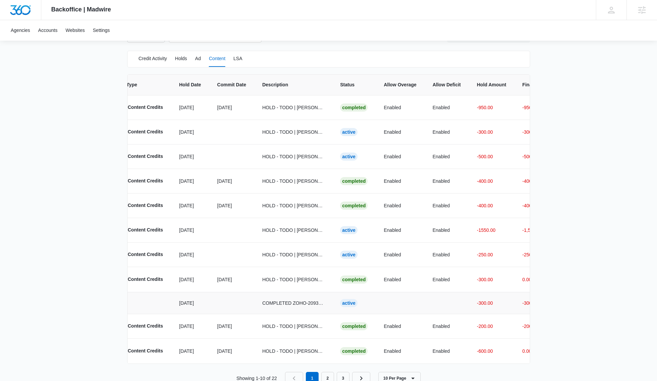
scroll to position [0, 72]
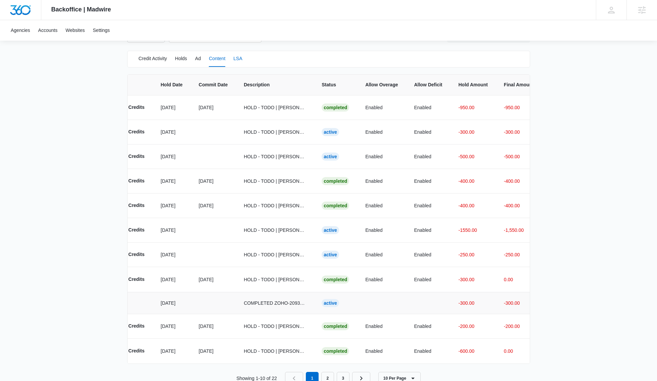
click at [240, 60] on button "LSA" at bounding box center [237, 59] width 9 height 16
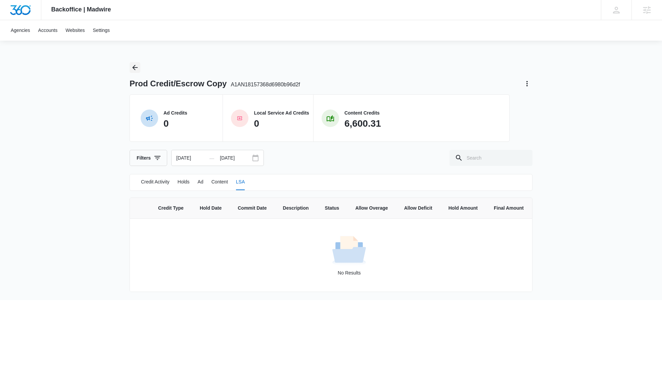
click at [134, 69] on icon "Back" at bounding box center [134, 67] width 5 height 5
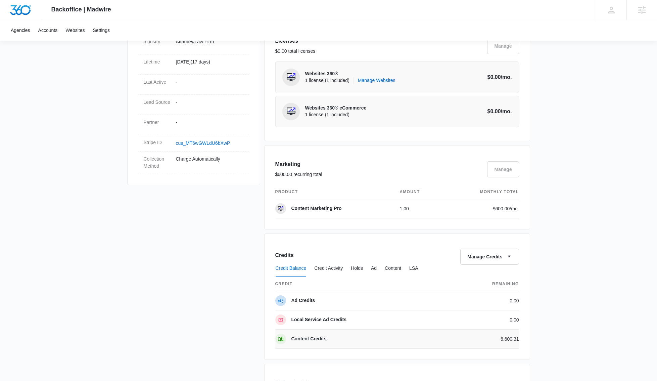
scroll to position [429, 0]
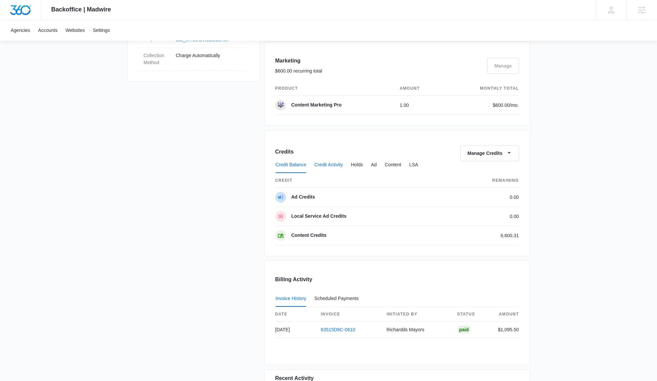
click at [332, 164] on button "Credit Activity" at bounding box center [328, 165] width 29 height 16
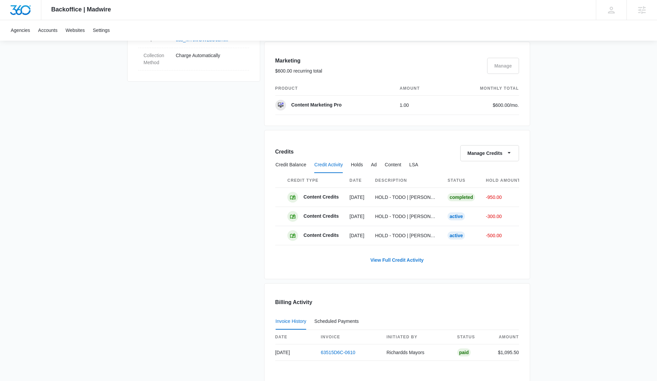
click at [397, 265] on link "View Full Credit Activity" at bounding box center [397, 260] width 67 height 16
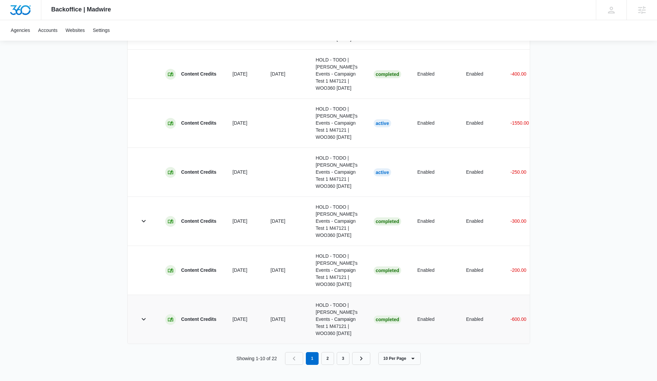
scroll to position [653, 0]
drag, startPoint x: 304, startPoint y: 344, endPoint x: 308, endPoint y: 342, distance: 4.6
click at [309, 343] on div "Credit Type Hold Date Commit Date Description Status Allow Overage Allow Defici…" at bounding box center [328, 87] width 403 height 511
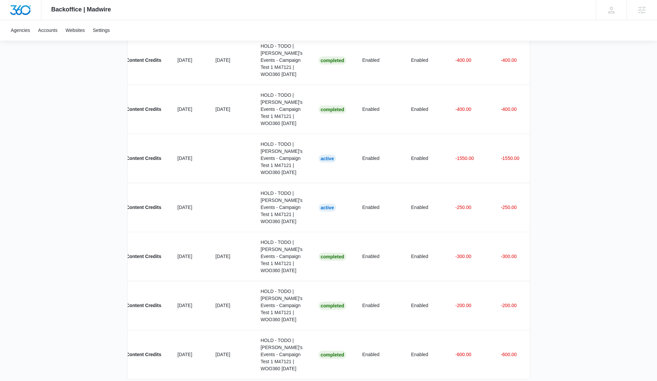
scroll to position [0, 0]
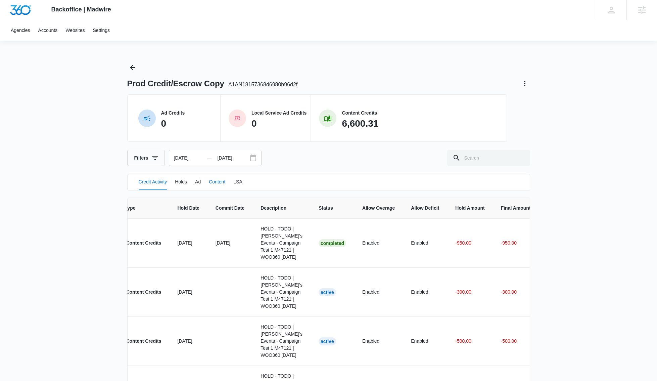
click at [214, 182] on button "Content" at bounding box center [217, 182] width 16 height 16
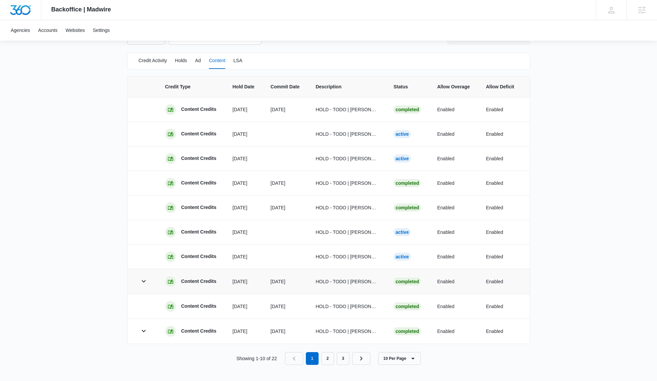
scroll to position [126, 0]
click at [145, 327] on icon "button" at bounding box center [144, 331] width 8 height 8
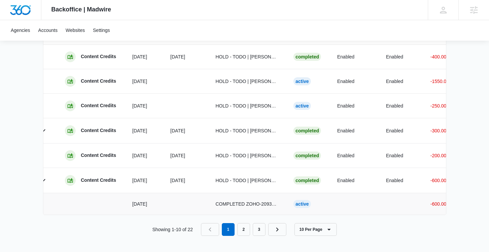
scroll to position [0, 0]
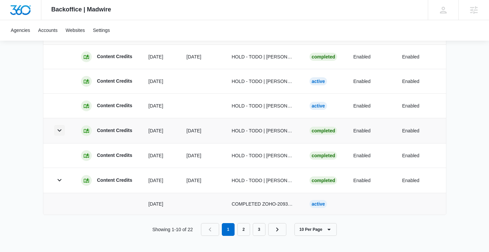
click at [57, 128] on icon "button" at bounding box center [59, 130] width 8 height 8
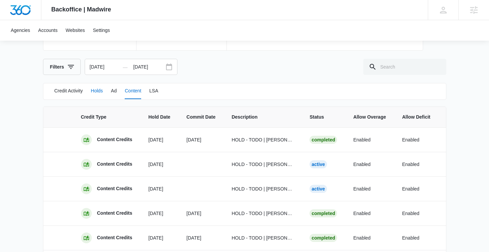
click at [101, 89] on button "Holds" at bounding box center [97, 91] width 12 height 16
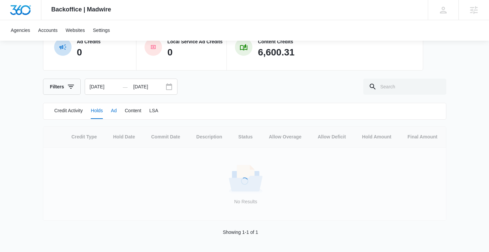
click at [117, 103] on button "Ad" at bounding box center [114, 111] width 6 height 16
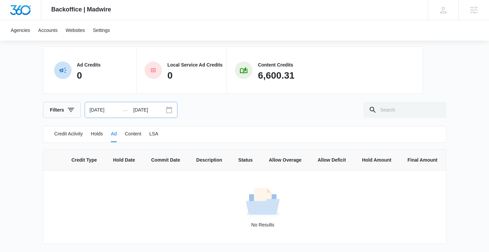
click at [139, 104] on input "[DATE]" at bounding box center [155, 109] width 44 height 15
select select "2025"
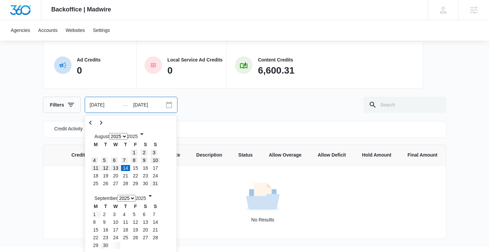
click at [243, 90] on div "Prod Credit/Escrow Copy A1AN18157368d6980b96d2f Ad Credits 0 Local Service Ad C…" at bounding box center [244, 61] width 403 height 104
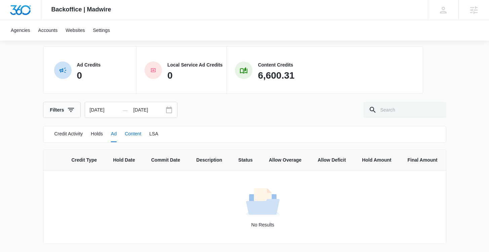
click at [141, 126] on button "Content" at bounding box center [133, 134] width 16 height 16
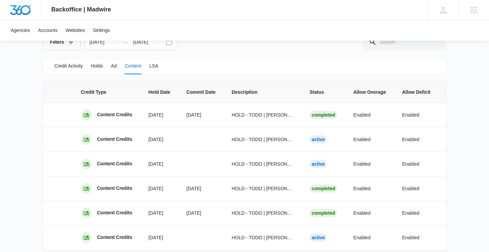
scroll to position [245, 0]
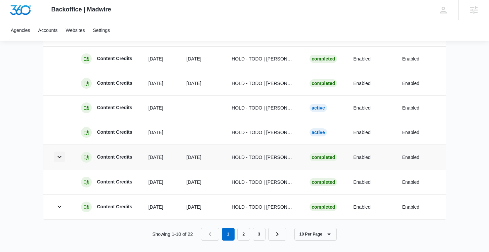
click at [58, 159] on icon "button" at bounding box center [59, 157] width 8 height 8
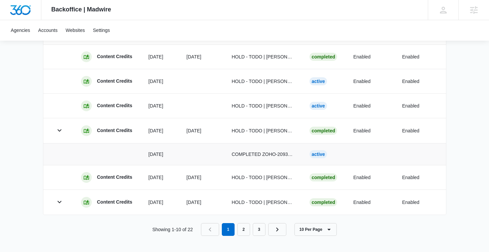
scroll to position [277, 0]
click at [260, 228] on link "3" at bounding box center [259, 229] width 13 height 13
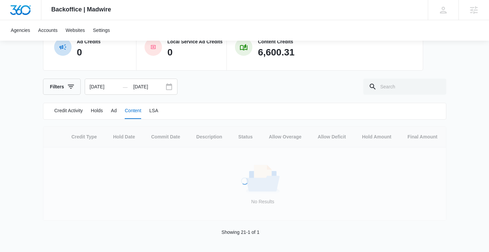
scroll to position [58, 0]
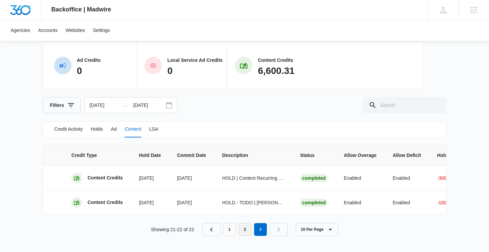
click at [243, 225] on link "2" at bounding box center [244, 229] width 13 height 13
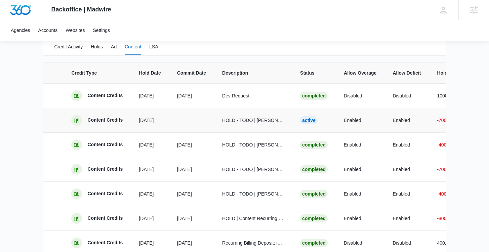
scroll to position [254, 0]
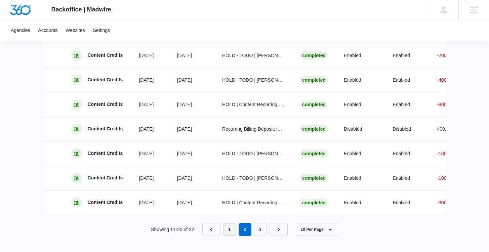
click at [233, 232] on link "1" at bounding box center [229, 229] width 13 height 13
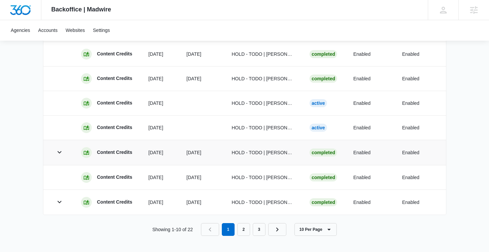
scroll to position [255, 0]
click at [56, 148] on icon "button" at bounding box center [59, 152] width 8 height 8
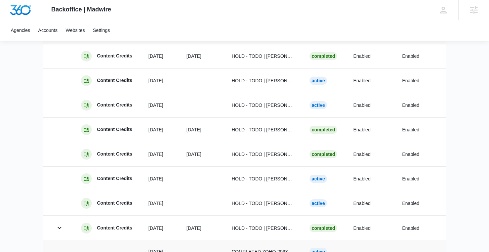
scroll to position [119, 0]
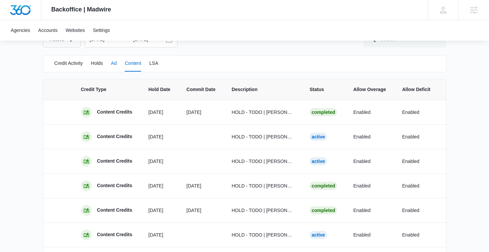
click at [116, 62] on button "Ad" at bounding box center [114, 63] width 6 height 16
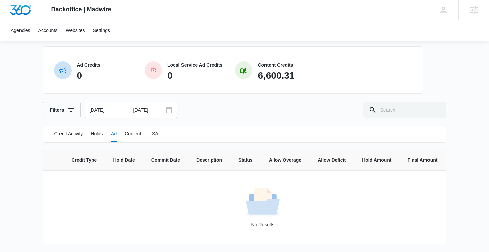
scroll to position [53, 0]
click at [135, 126] on button "Content" at bounding box center [133, 134] width 16 height 16
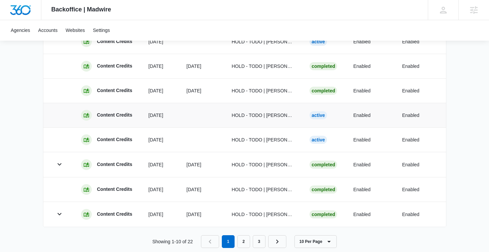
scroll to position [255, 0]
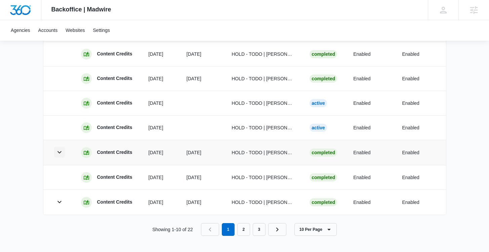
click at [57, 148] on icon "button" at bounding box center [59, 152] width 8 height 8
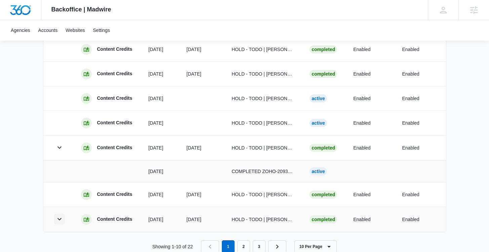
click at [57, 219] on icon "button" at bounding box center [59, 219] width 8 height 8
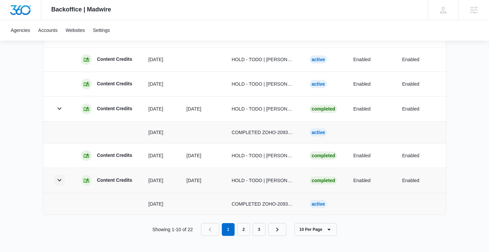
scroll to position [299, 0]
click at [287, 200] on p "COMPLETED ZOHO-2093576000011585927" at bounding box center [262, 203] width 62 height 7
copy p "2093576000011585927"
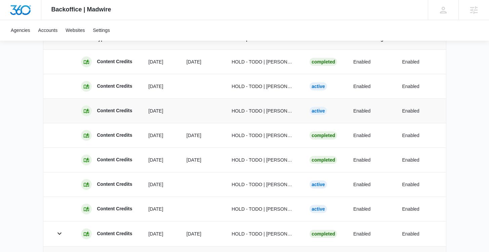
scroll to position [131, 0]
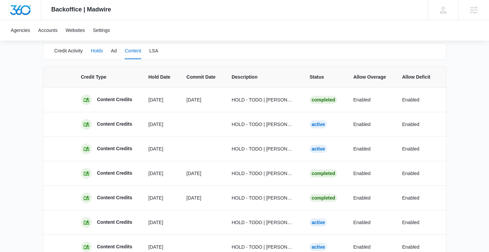
click at [99, 50] on button "Holds" at bounding box center [97, 51] width 12 height 16
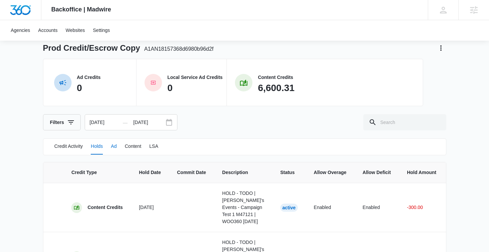
scroll to position [54, 0]
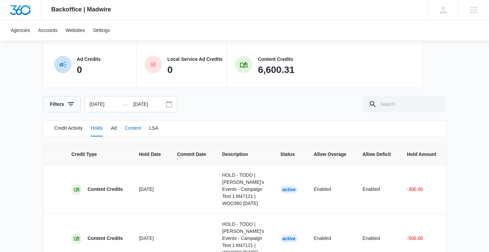
click at [136, 128] on button "Content" at bounding box center [133, 128] width 16 height 16
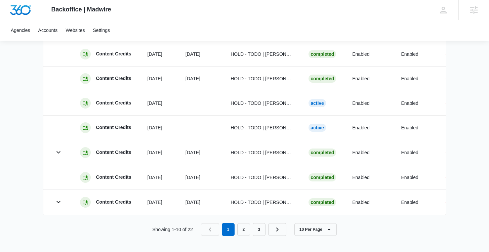
scroll to position [0, 0]
click at [58, 149] on icon "button" at bounding box center [59, 152] width 8 height 8
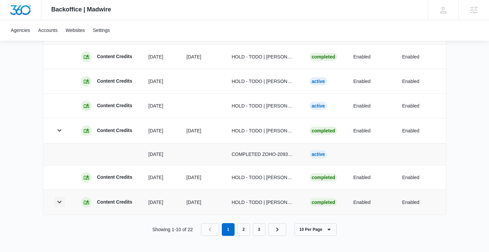
click at [57, 198] on icon "button" at bounding box center [59, 202] width 8 height 8
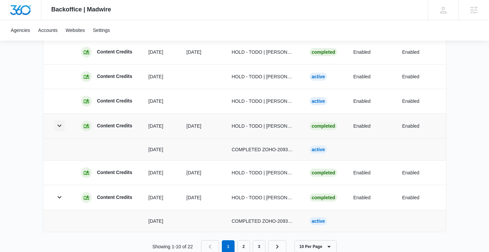
click at [62, 126] on icon "button" at bounding box center [59, 126] width 8 height 8
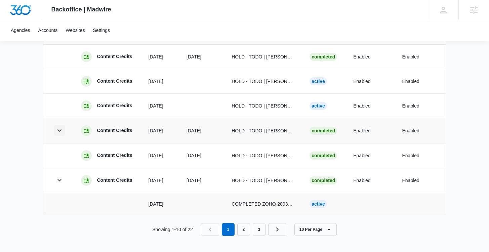
click at [61, 126] on icon "button" at bounding box center [59, 130] width 8 height 8
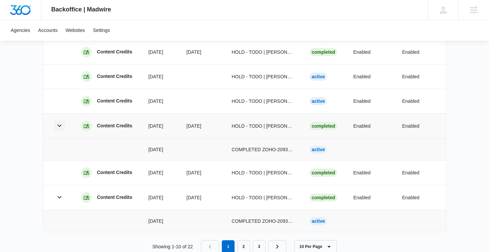
click at [61, 125] on icon "button" at bounding box center [59, 126] width 8 height 8
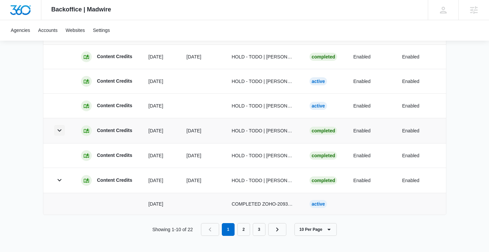
click at [61, 126] on icon "button" at bounding box center [59, 130] width 8 height 8
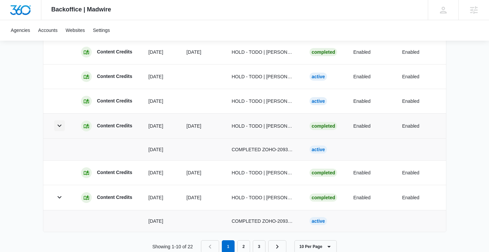
click at [59, 126] on icon "button" at bounding box center [59, 126] width 8 height 8
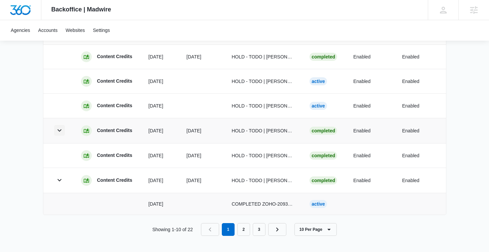
click at [59, 126] on icon "button" at bounding box center [59, 130] width 8 height 8
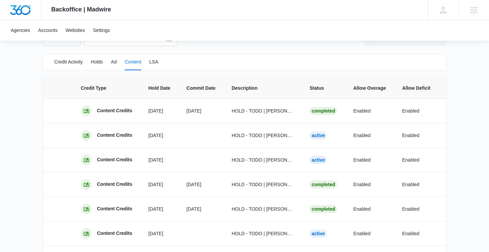
scroll to position [107, 0]
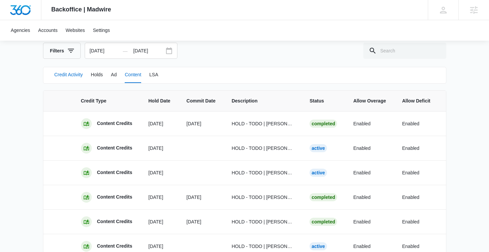
click at [64, 75] on button "Credit Activity" at bounding box center [68, 75] width 29 height 16
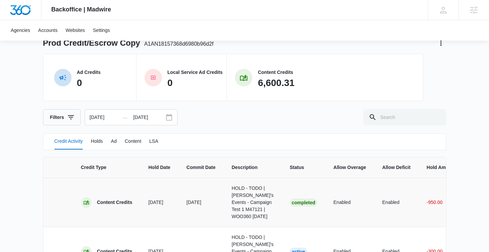
scroll to position [5, 0]
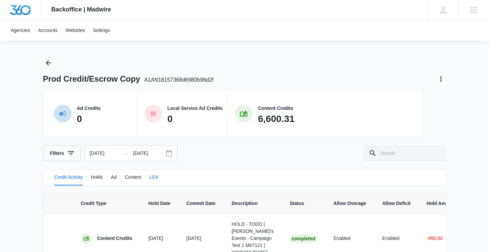
click at [158, 179] on button "LSA" at bounding box center [153, 177] width 9 height 16
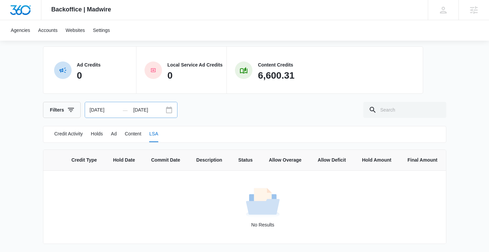
scroll to position [53, 0]
select select "2025"
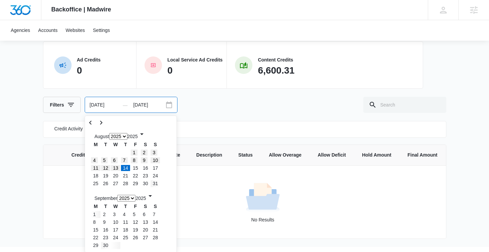
click at [137, 100] on input "[DATE]" at bounding box center [155, 104] width 44 height 15
click at [233, 110] on div "Filters 08/14/2025 — 10/13/2025 August 1925 1926 1927 1928 1929 1930 1931 1932 …" at bounding box center [244, 105] width 403 height 16
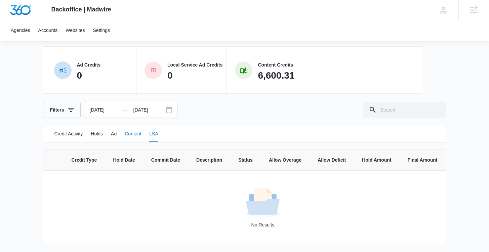
click at [132, 128] on button "Content" at bounding box center [133, 134] width 16 height 16
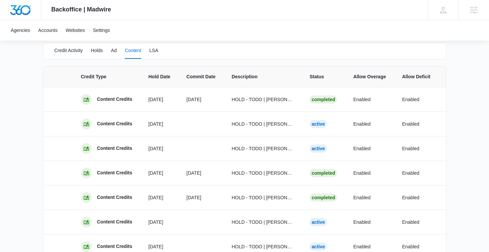
scroll to position [255, 0]
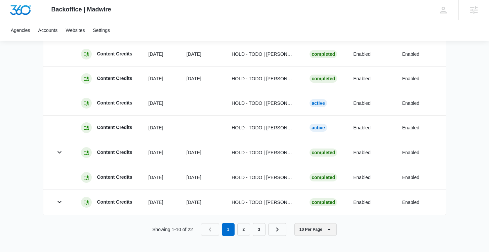
click at [317, 232] on button "10 Per Page" at bounding box center [315, 229] width 42 height 13
click at [318, 212] on button "100 Per Page" at bounding box center [322, 210] width 53 height 10
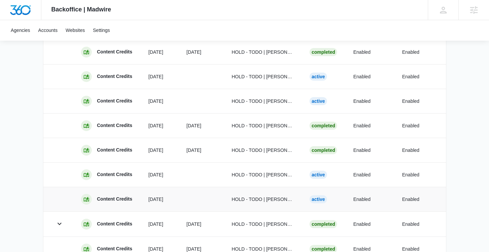
scroll to position [219, 0]
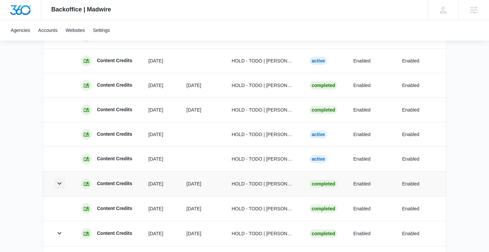
click at [58, 185] on icon "button" at bounding box center [59, 183] width 8 height 8
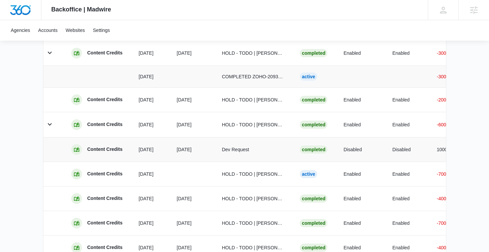
scroll to position [315, 0]
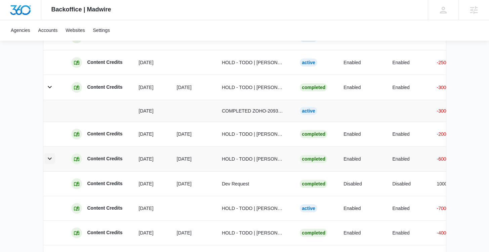
click at [47, 159] on icon "button" at bounding box center [50, 158] width 8 height 8
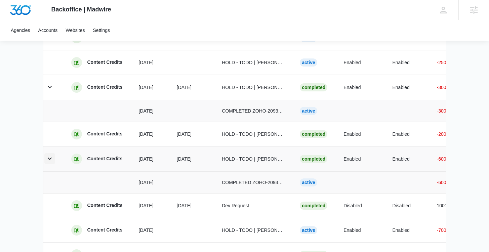
click at [47, 159] on icon "button" at bounding box center [50, 158] width 8 height 8
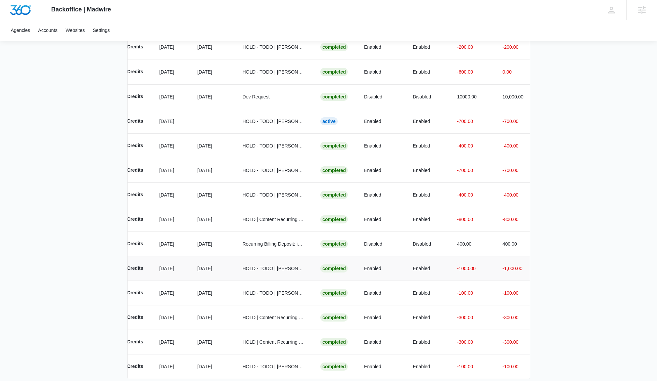
scroll to position [442, 0]
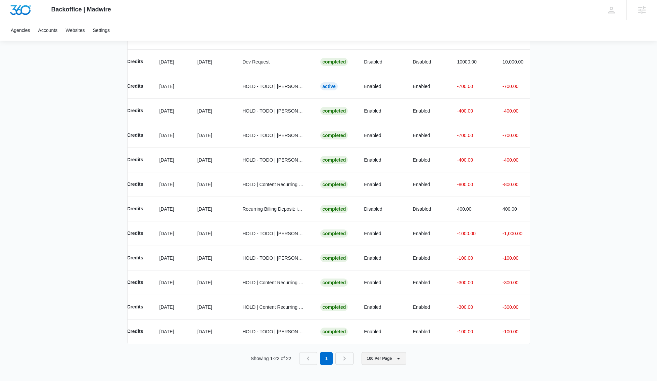
click at [381, 361] on button "100 Per Page" at bounding box center [384, 358] width 45 height 13
click at [378, 310] on div "10 Per Page" at bounding box center [385, 308] width 29 height 5
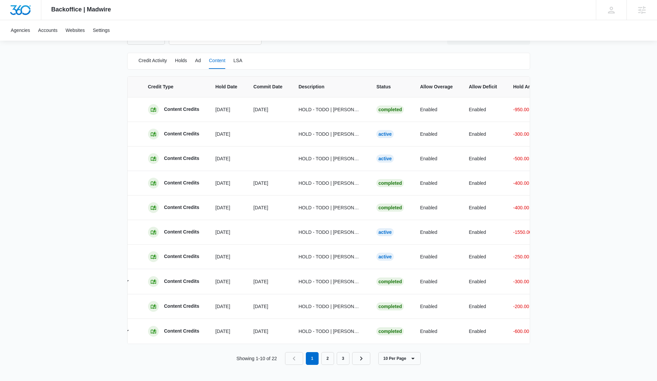
scroll to position [0, 0]
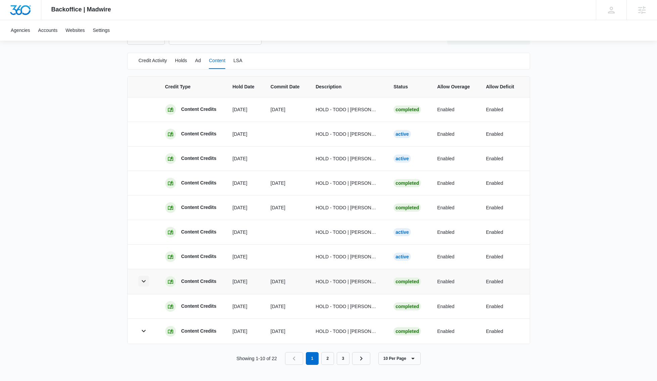
click at [140, 277] on icon "button" at bounding box center [144, 281] width 8 height 8
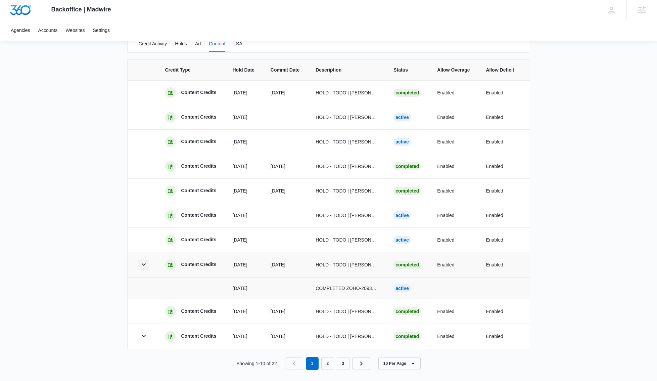
scroll to position [148, 0]
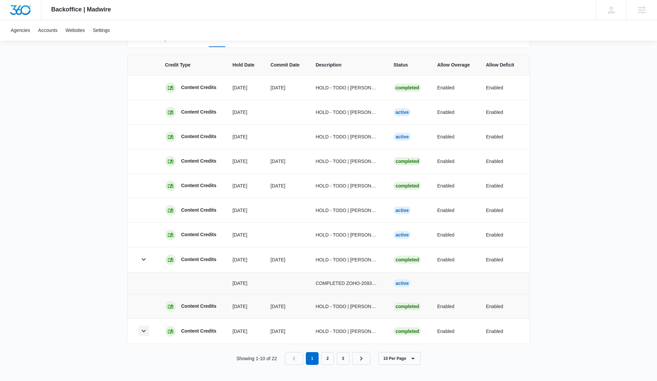
drag, startPoint x: 146, startPoint y: 327, endPoint x: 172, endPoint y: 308, distance: 32.1
click at [146, 327] on icon "button" at bounding box center [144, 331] width 8 height 8
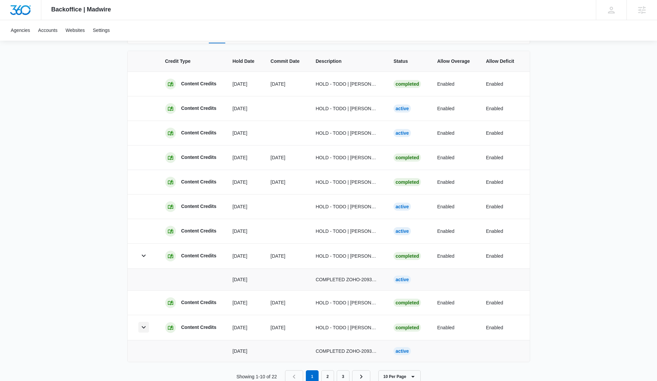
scroll to position [170, 0]
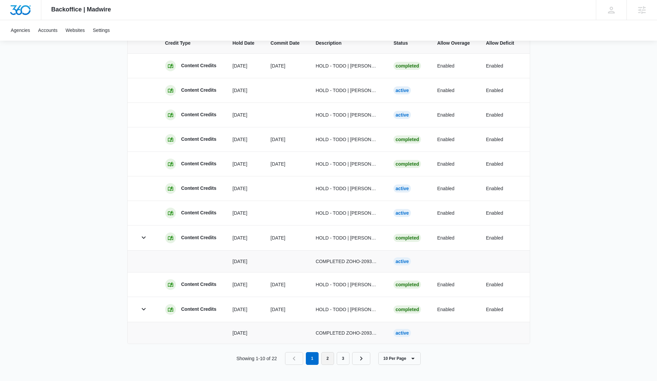
click at [329, 354] on link "2" at bounding box center [327, 358] width 13 height 13
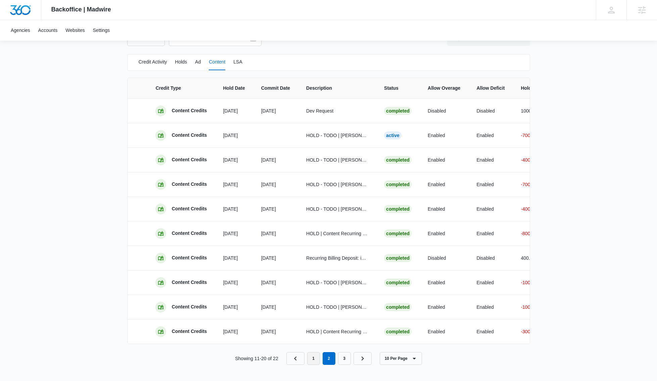
click at [318, 357] on link "1" at bounding box center [313, 358] width 13 height 13
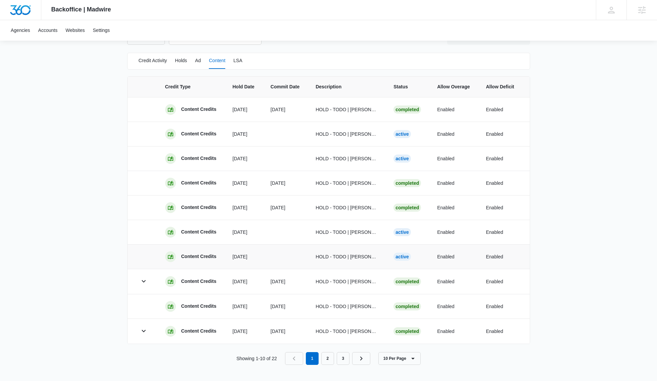
scroll to position [126, 0]
click at [143, 277] on icon "button" at bounding box center [144, 281] width 8 height 8
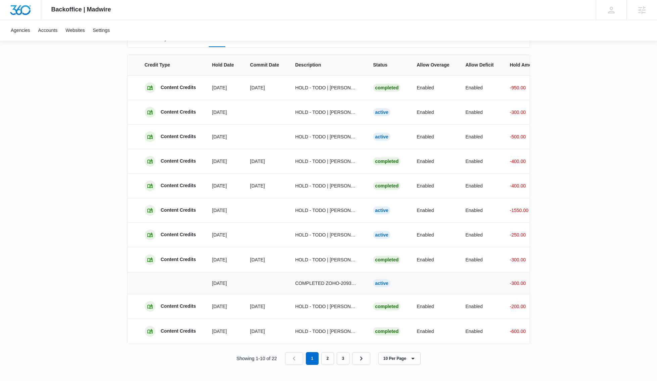
scroll to position [0, 0]
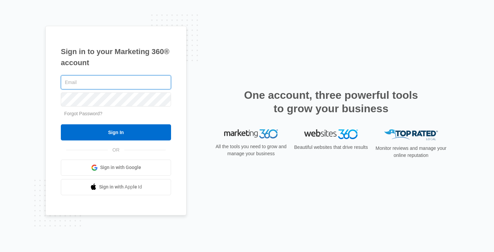
type input "[PERSON_NAME][EMAIL_ADDRESS][DOMAIN_NAME]"
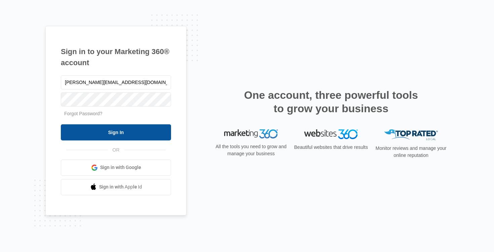
click at [113, 127] on input "Sign In" at bounding box center [116, 132] width 110 height 16
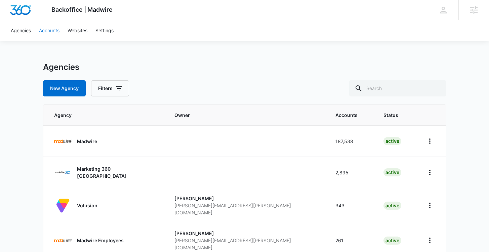
click at [44, 24] on link "Accounts" at bounding box center [49, 30] width 29 height 20
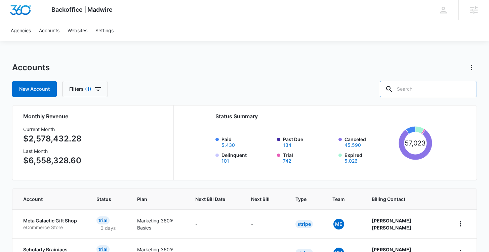
click at [437, 85] on input "text" at bounding box center [427, 89] width 97 height 16
type input "Lizzie"
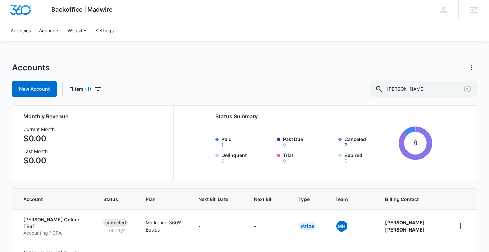
click at [222, 145] on button "1" at bounding box center [222, 145] width 2 height 5
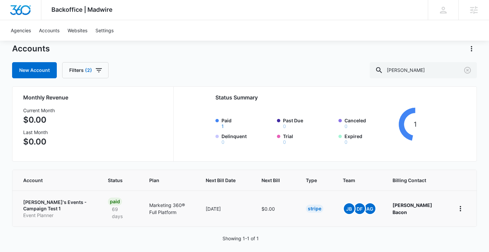
scroll to position [25, 0]
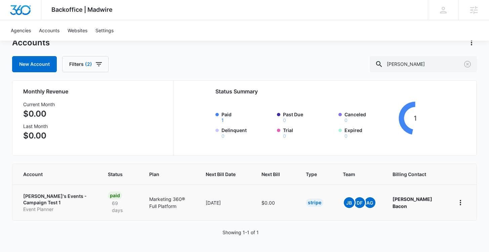
click at [36, 197] on p "Lizzie's Events - Campaign Test 1" at bounding box center [57, 199] width 69 height 13
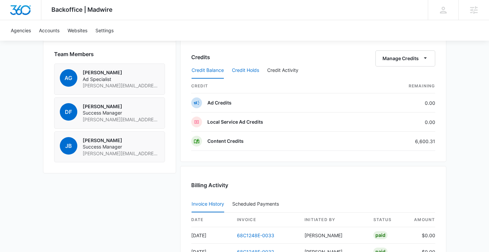
scroll to position [494, 0]
click at [251, 72] on button "Credit Holds" at bounding box center [245, 71] width 27 height 16
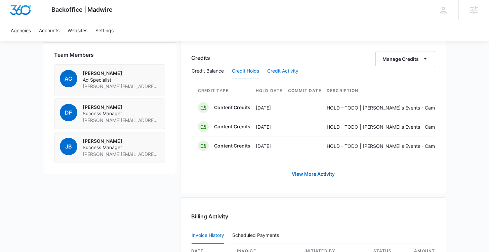
click at [280, 71] on button "Credit Activity" at bounding box center [282, 71] width 31 height 16
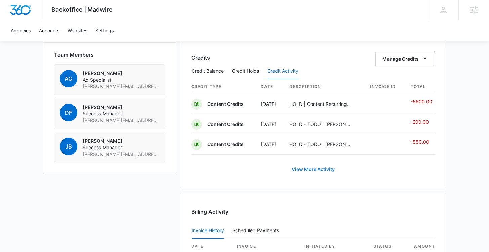
click at [318, 168] on link "View More Activity" at bounding box center [313, 169] width 56 height 16
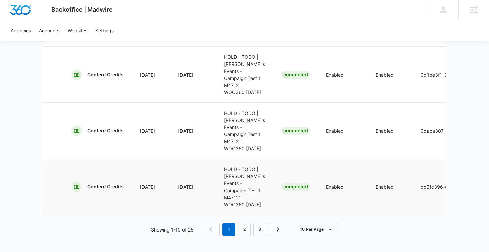
scroll to position [825, 0]
click at [315, 228] on button "10 Per Page" at bounding box center [316, 229] width 43 height 13
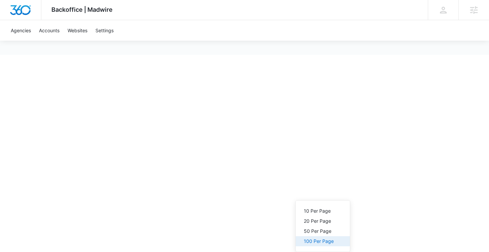
click at [311, 236] on button "100 Per Page" at bounding box center [323, 241] width 54 height 10
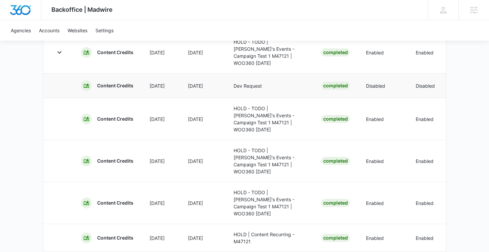
scroll to position [753, 0]
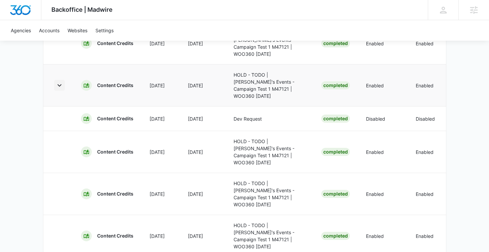
click at [57, 89] on icon "button" at bounding box center [59, 85] width 8 height 8
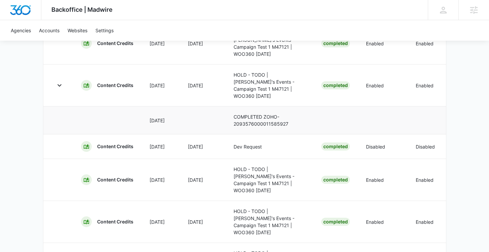
click at [61, 5] on icon "button" at bounding box center [59, 1] width 8 height 8
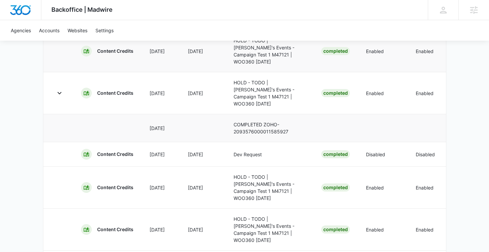
scroll to position [772, 0]
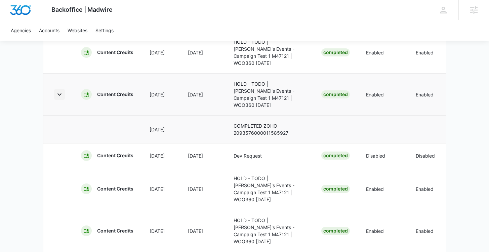
click at [61, 98] on icon "button" at bounding box center [59, 94] width 8 height 8
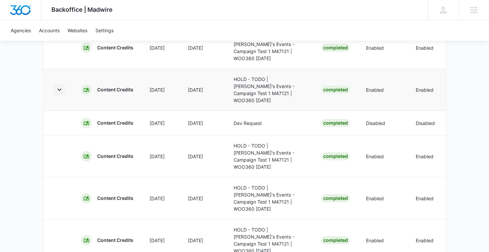
scroll to position [782, 0]
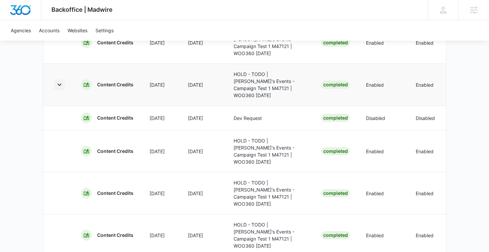
click at [57, 89] on icon "button" at bounding box center [59, 85] width 8 height 8
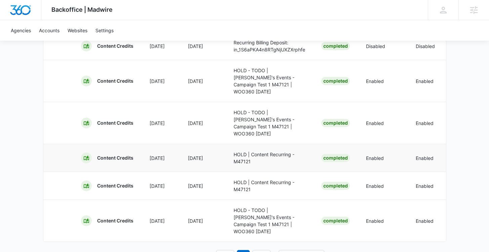
scroll to position [1061, 0]
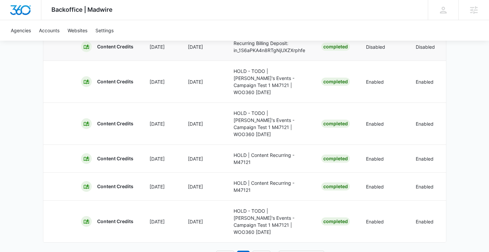
click at [255, 54] on p "Recurring Billing Deposit: in_1S6aPKA4n8RTgNjUXZXrphfe" at bounding box center [269, 47] width 72 height 14
copy p "in_1S6aPKA4n8RTgNjUXZXrphfe"
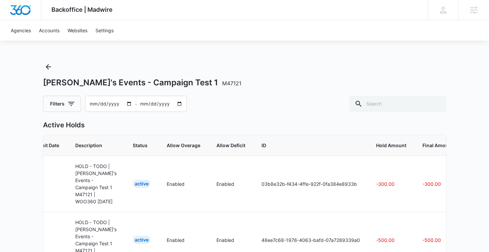
scroll to position [0, 0]
click at [48, 68] on icon "Back" at bounding box center [48, 67] width 5 height 5
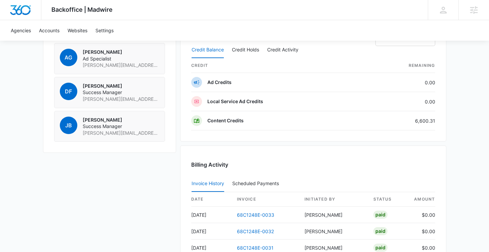
scroll to position [539, 0]
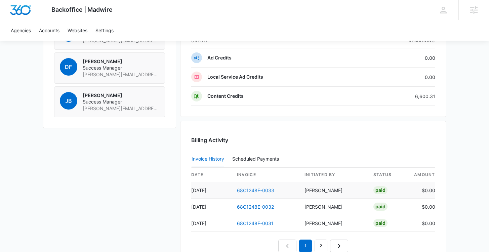
click at [260, 192] on link "68C1248E-0033" at bounding box center [255, 190] width 37 height 6
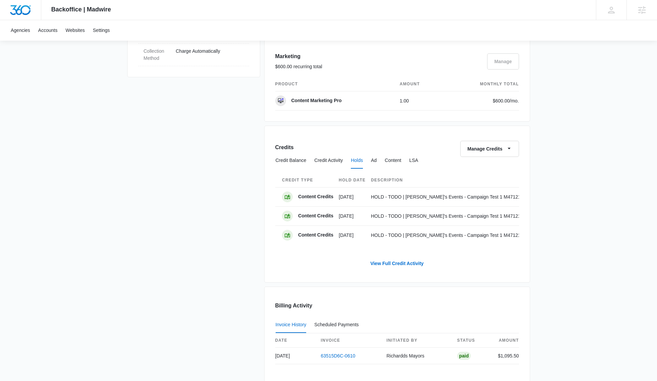
scroll to position [0, 96]
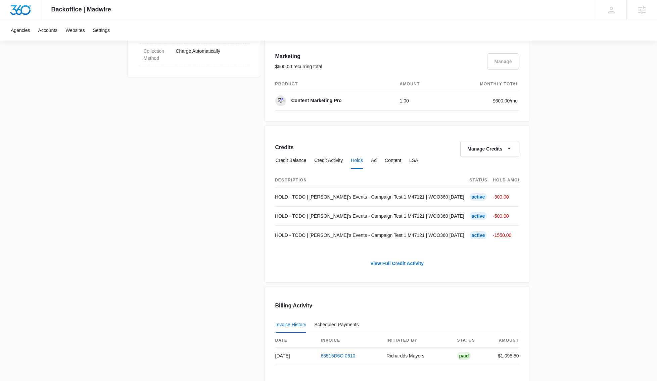
click at [388, 269] on link "View Full Credit Activity" at bounding box center [397, 263] width 67 height 16
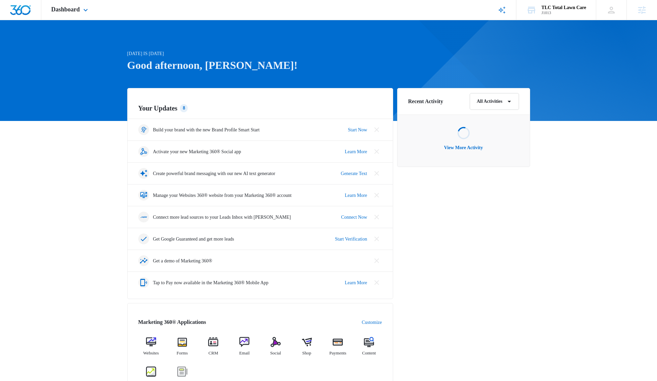
click at [498, 11] on icon at bounding box center [502, 10] width 8 height 8
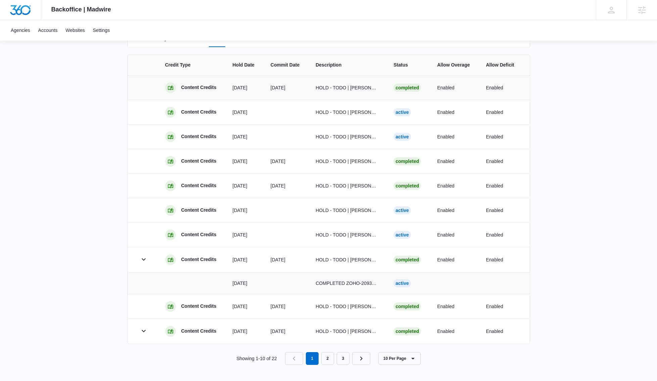
scroll to position [148, 0]
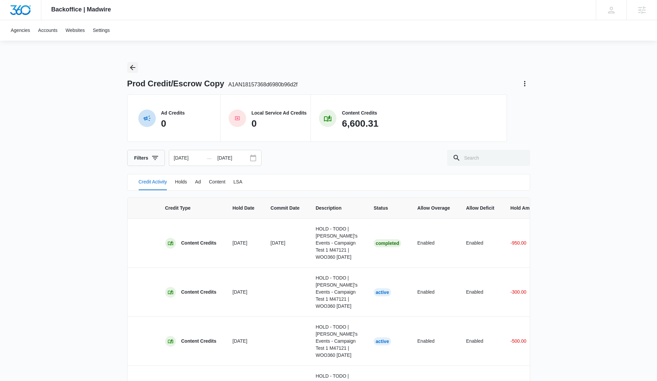
click at [129, 62] on button "Back" at bounding box center [132, 67] width 11 height 11
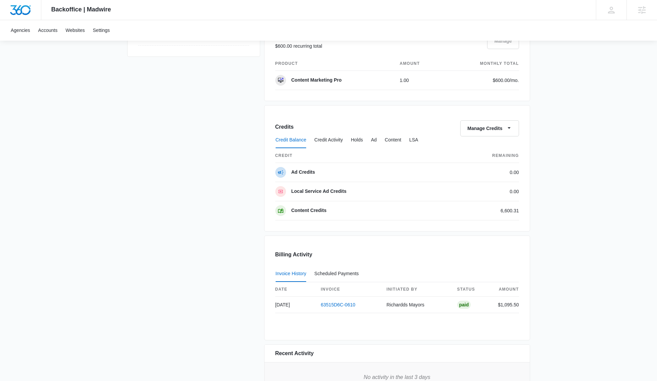
scroll to position [499, 0]
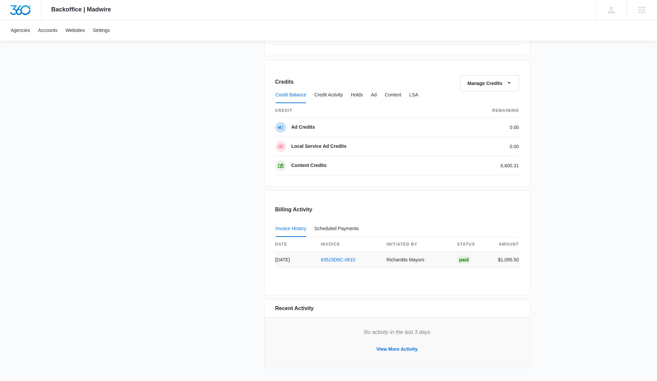
click at [345, 264] on td "63515D6C-0610" at bounding box center [349, 260] width 66 height 16
click at [344, 260] on link "63515D6C-0610" at bounding box center [338, 259] width 35 height 5
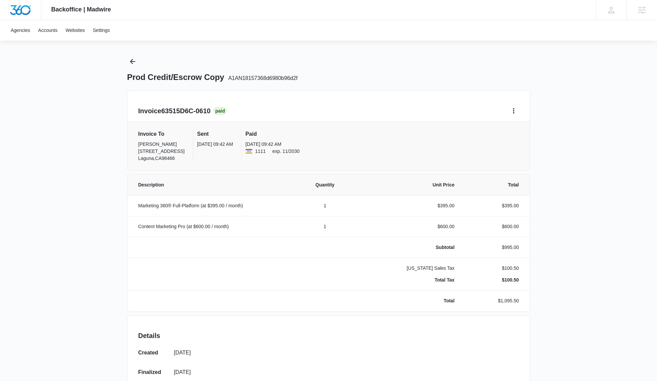
scroll to position [9, 0]
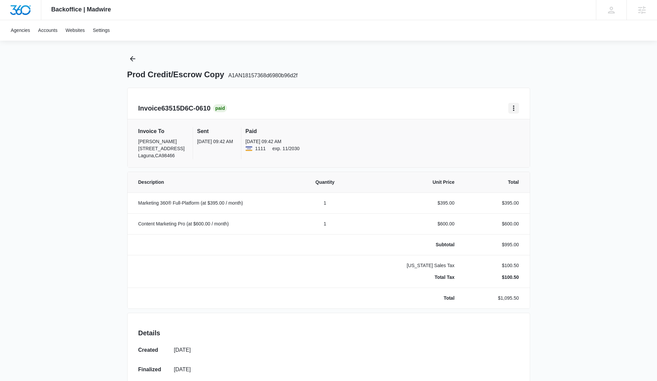
click at [516, 110] on icon "Home" at bounding box center [514, 108] width 8 height 8
click at [449, 129] on div "Invoice To [PERSON_NAME] Mayor [STREET_ADDRESS] Sent [DATE] 09:42 AM Paid [DATE…" at bounding box center [328, 143] width 381 height 32
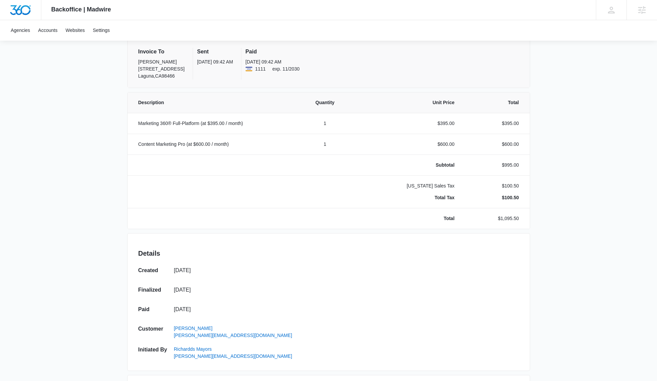
scroll to position [0, 0]
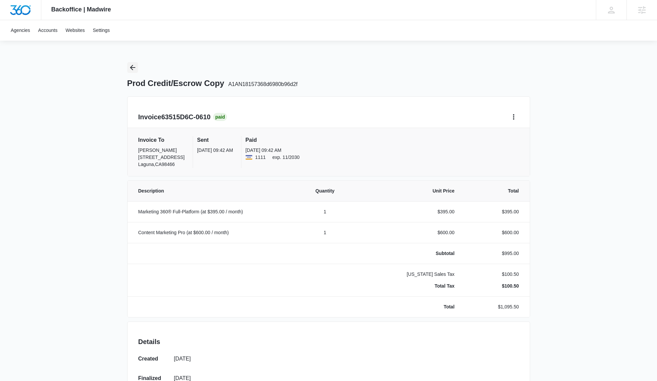
click at [135, 68] on icon "Back" at bounding box center [132, 67] width 5 height 5
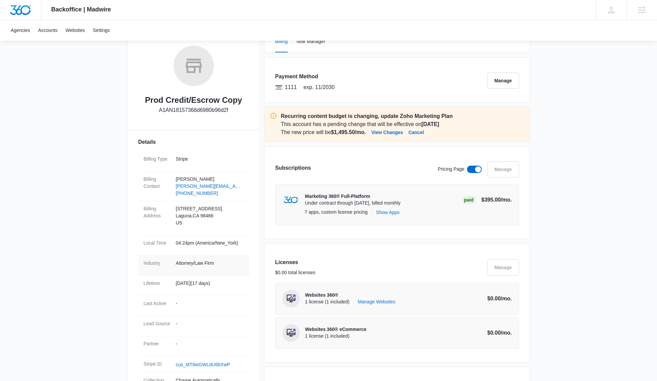
scroll to position [195, 0]
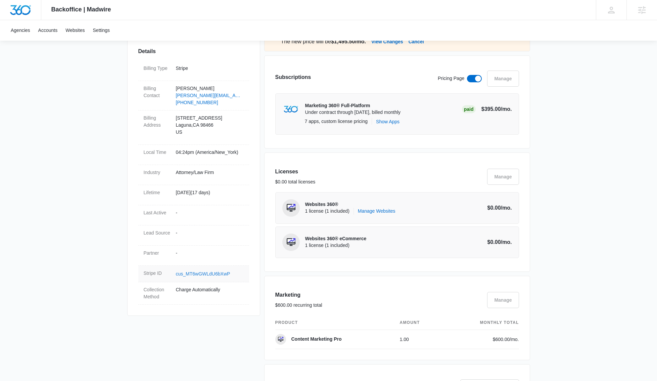
click at [209, 274] on link "cus_MT6wGWLdU6bXwP" at bounding box center [203, 273] width 54 height 5
